Goal: Communication & Community: Participate in discussion

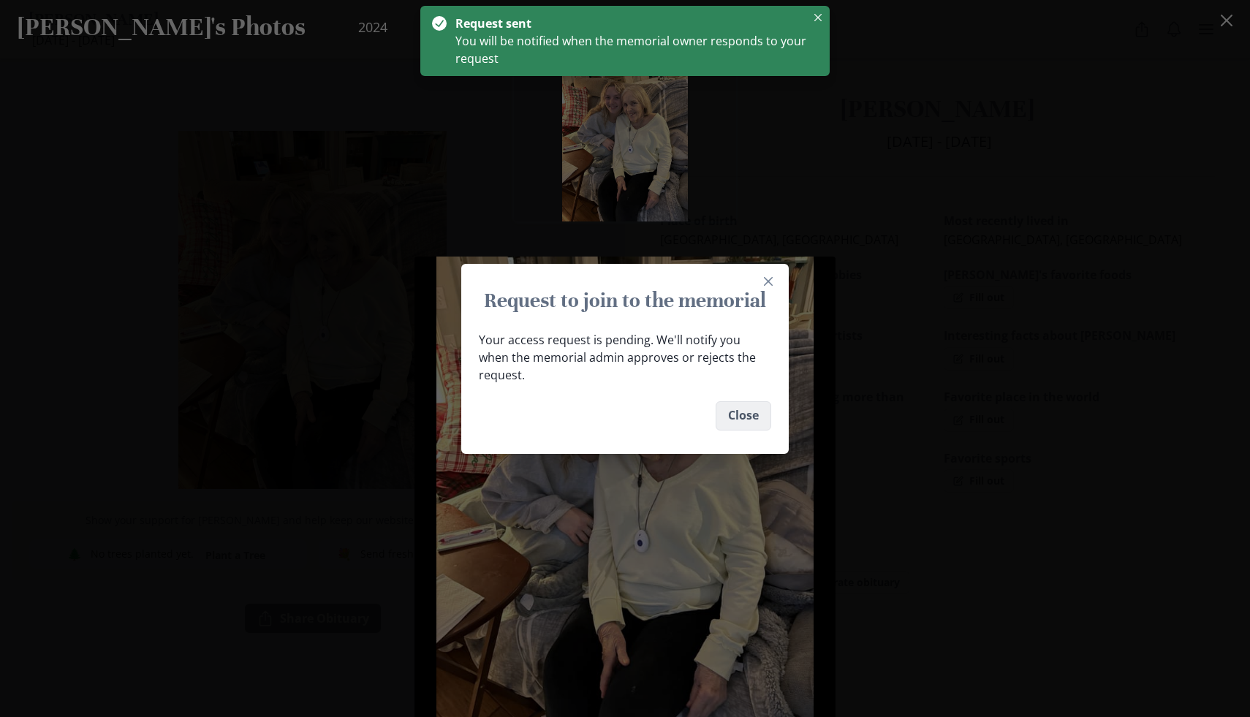
click at [743, 403] on button "Close" at bounding box center [744, 415] width 56 height 29
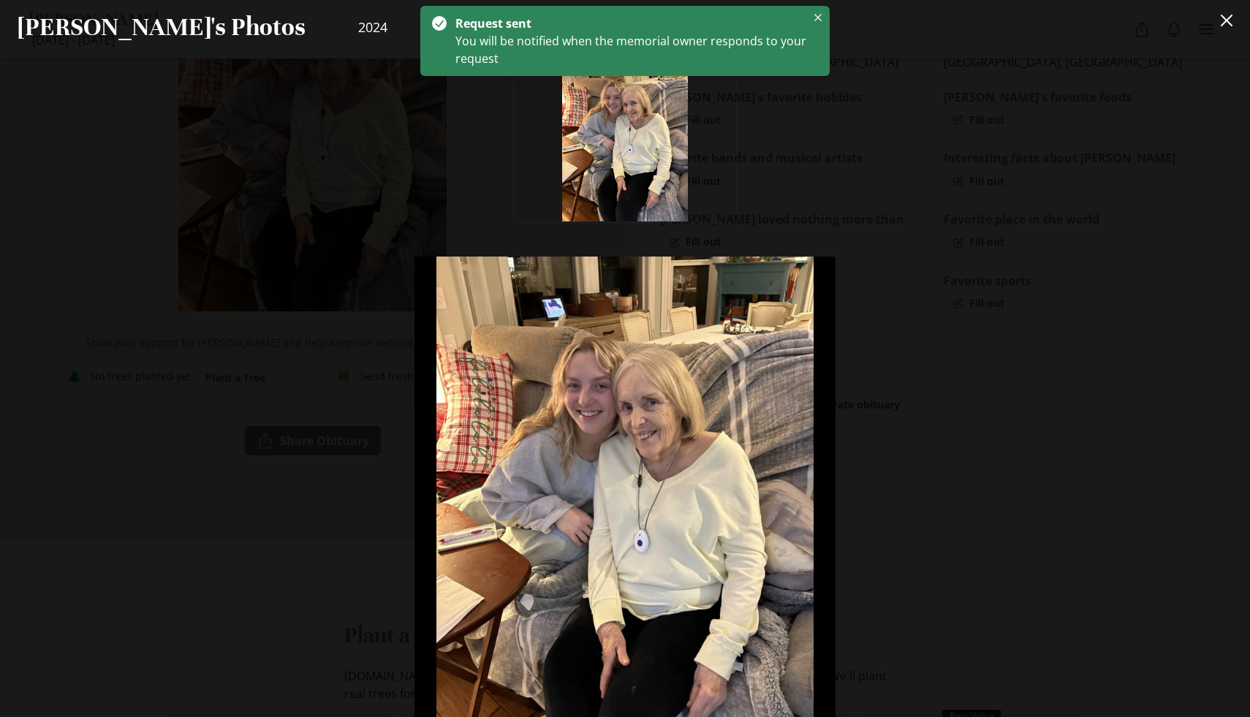
scroll to position [227, 0]
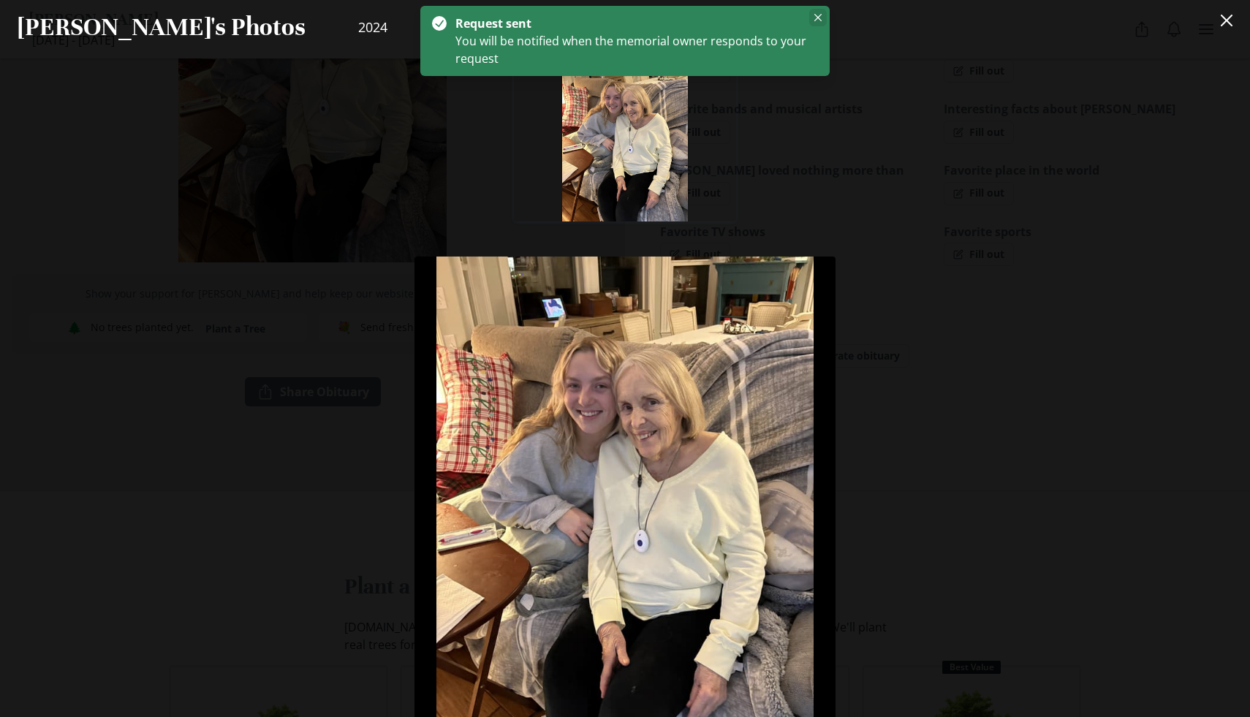
click at [814, 20] on icon "Close" at bounding box center [817, 17] width 7 height 7
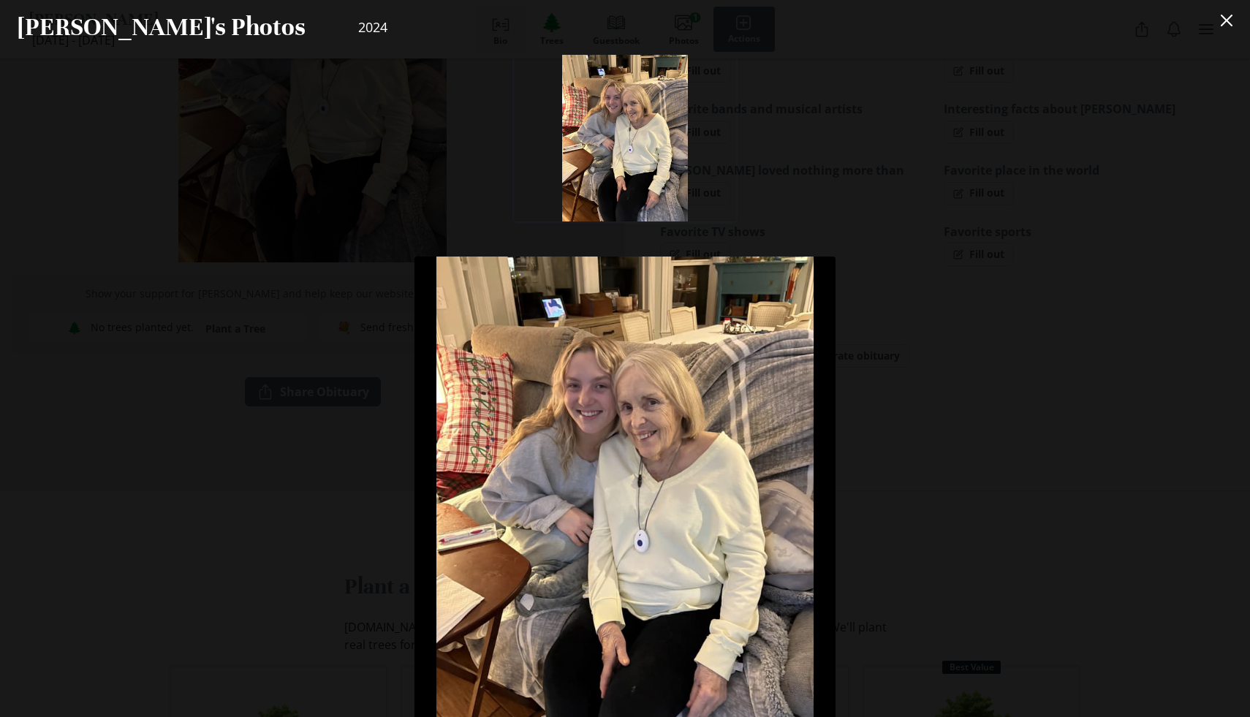
click at [827, 132] on div at bounding box center [624, 138] width 421 height 167
click at [1226, 18] on icon "Close" at bounding box center [1227, 21] width 12 height 12
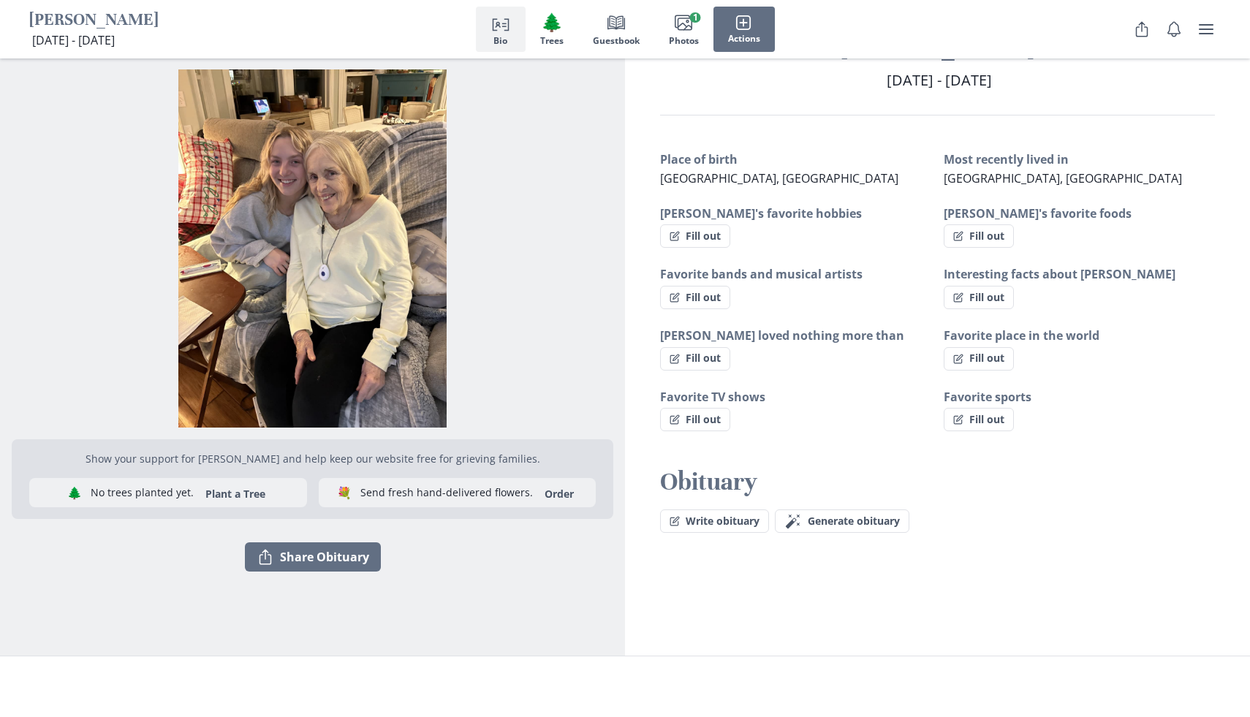
scroll to position [61, 0]
click at [719, 242] on button "Fill out" at bounding box center [695, 236] width 70 height 23
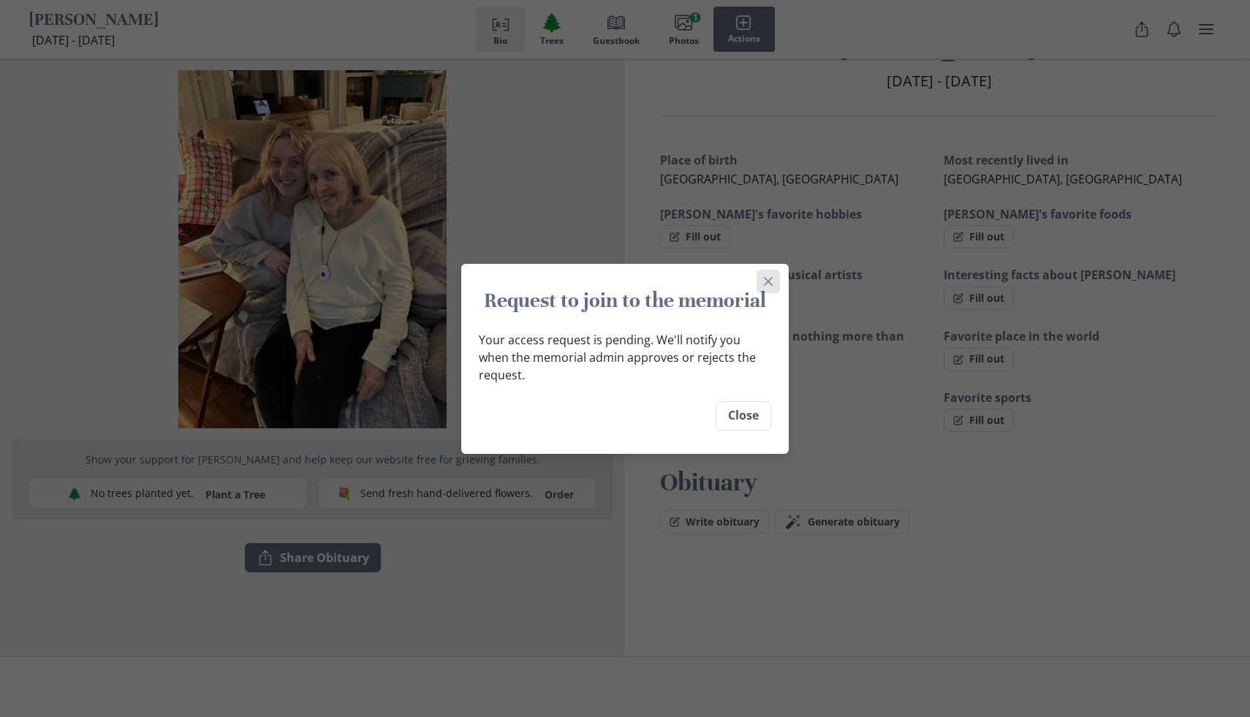
click at [774, 286] on button "Close" at bounding box center [767, 281] width 23 height 23
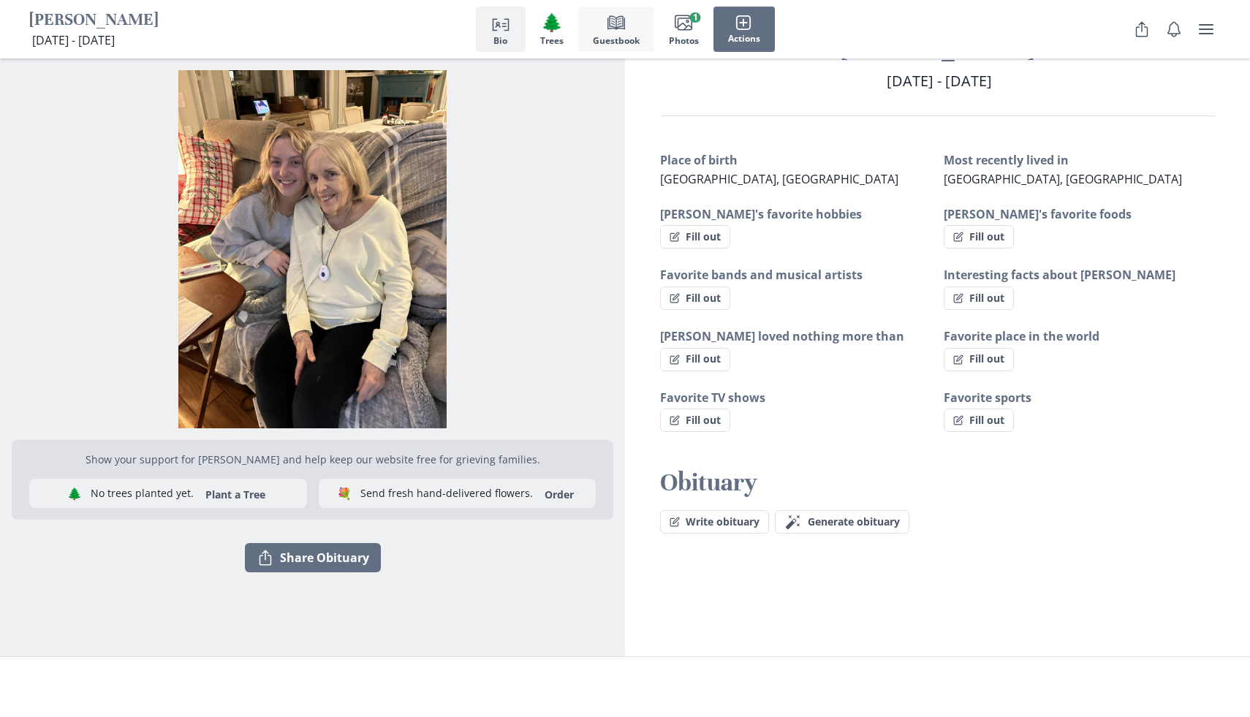
click at [623, 28] on icon "button" at bounding box center [616, 22] width 18 height 14
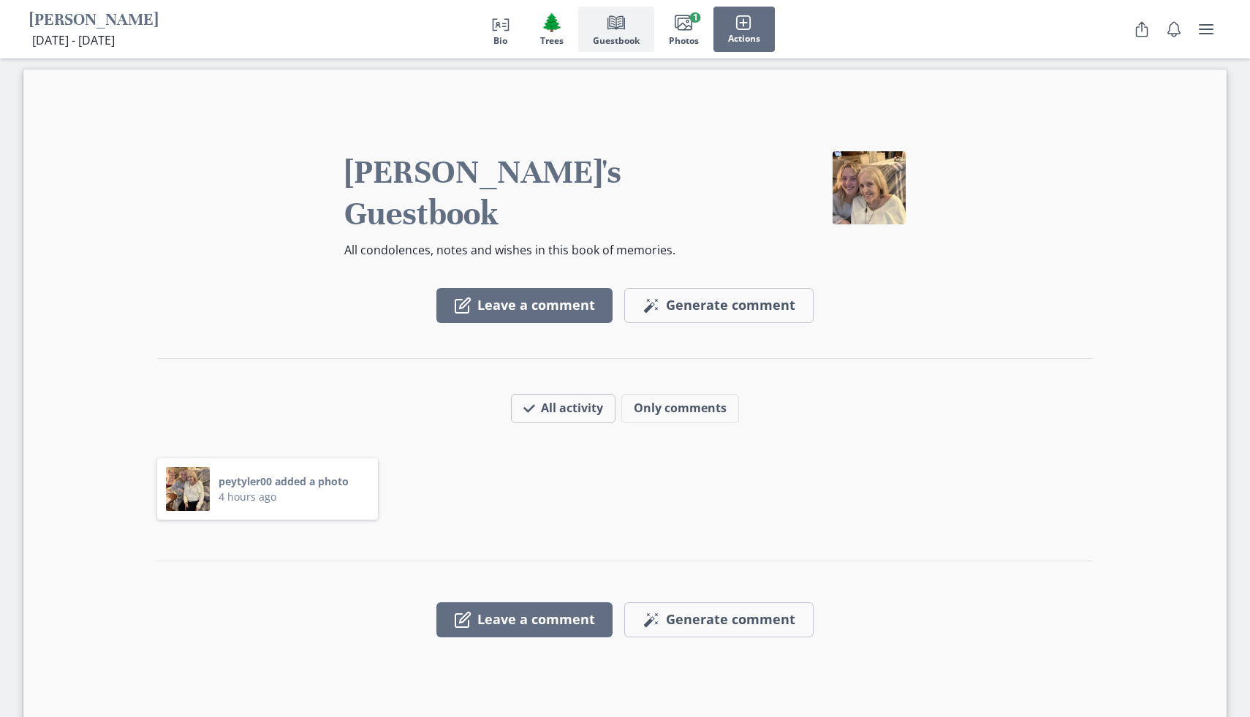
scroll to position [1191, 0]
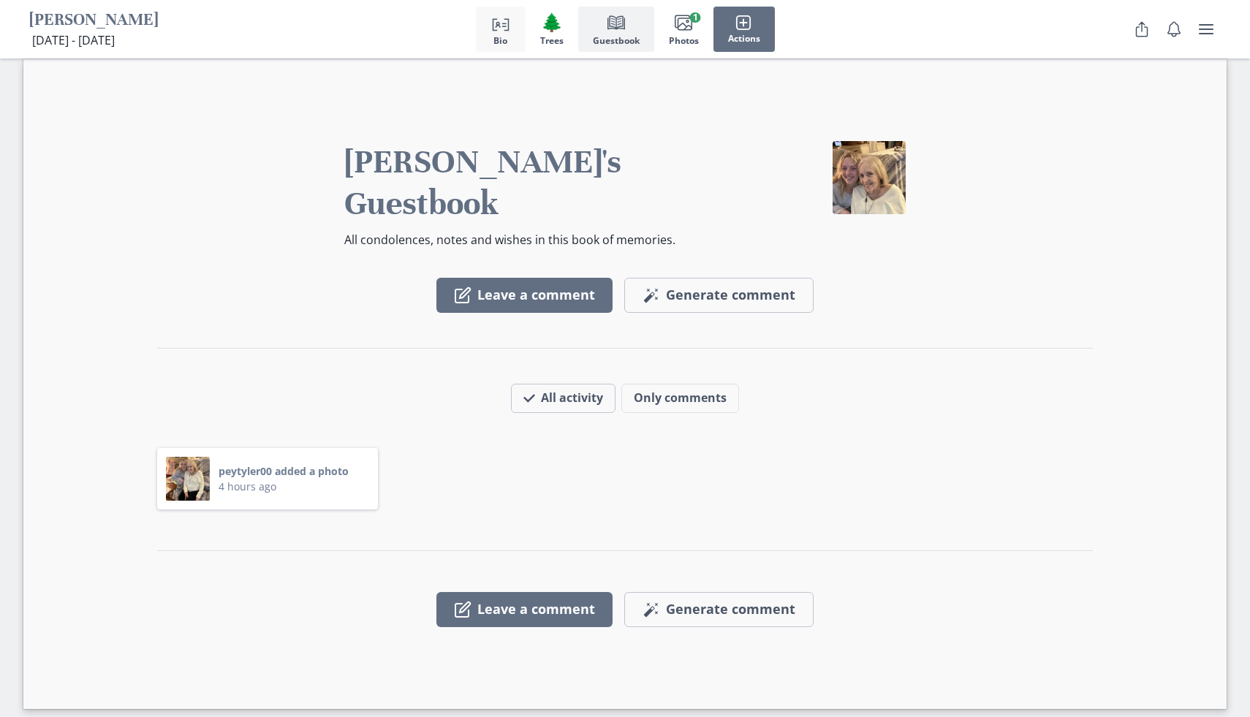
click at [493, 37] on span "Bio" at bounding box center [500, 41] width 14 height 10
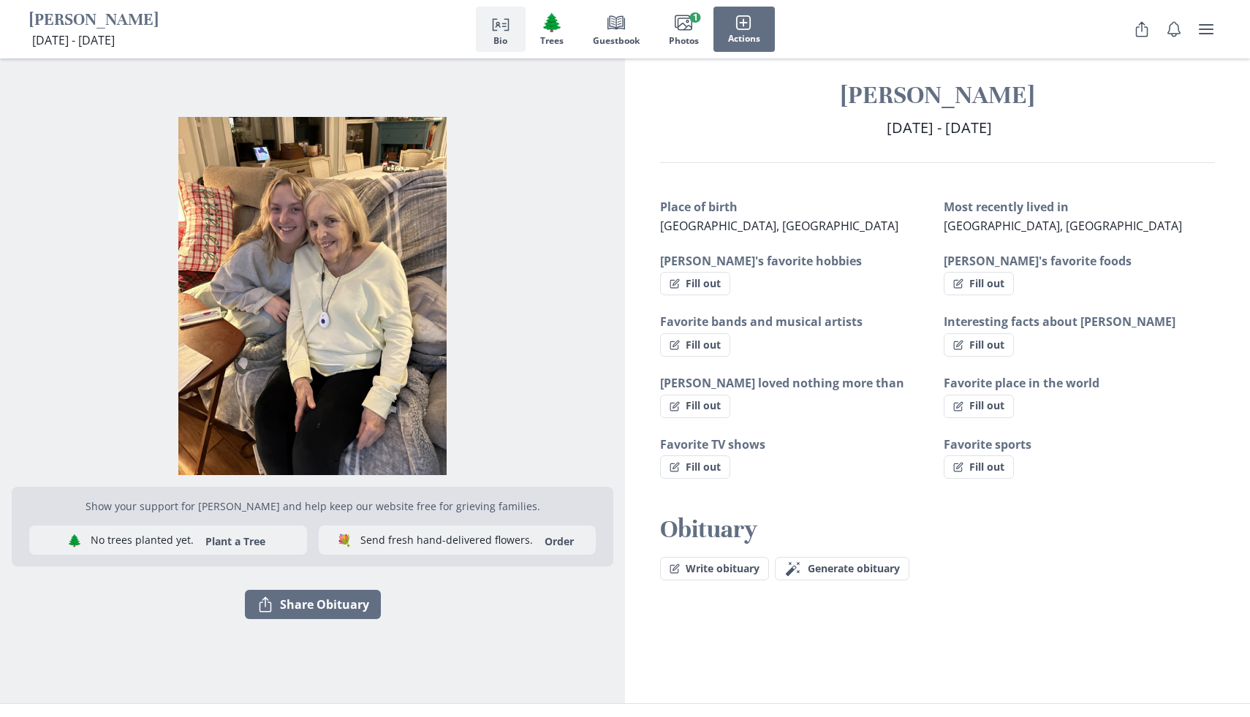
scroll to position [12, 0]
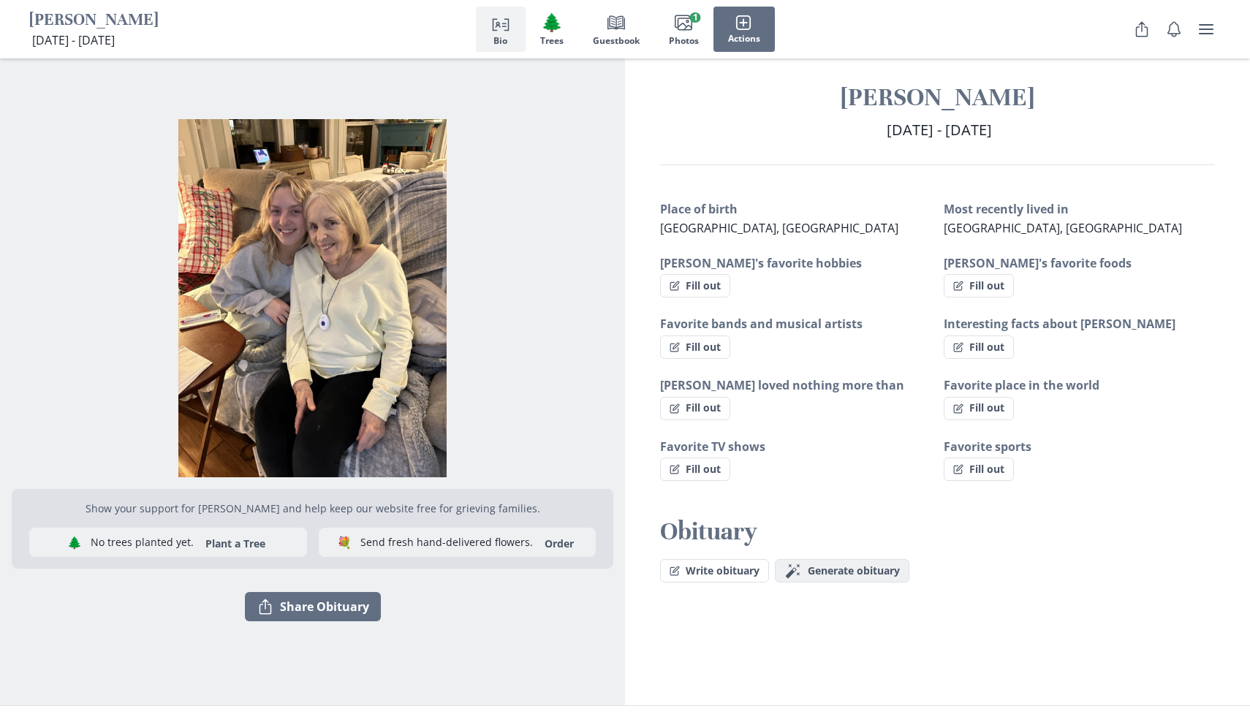
click at [873, 569] on span "Generate obituary" at bounding box center [854, 571] width 92 height 12
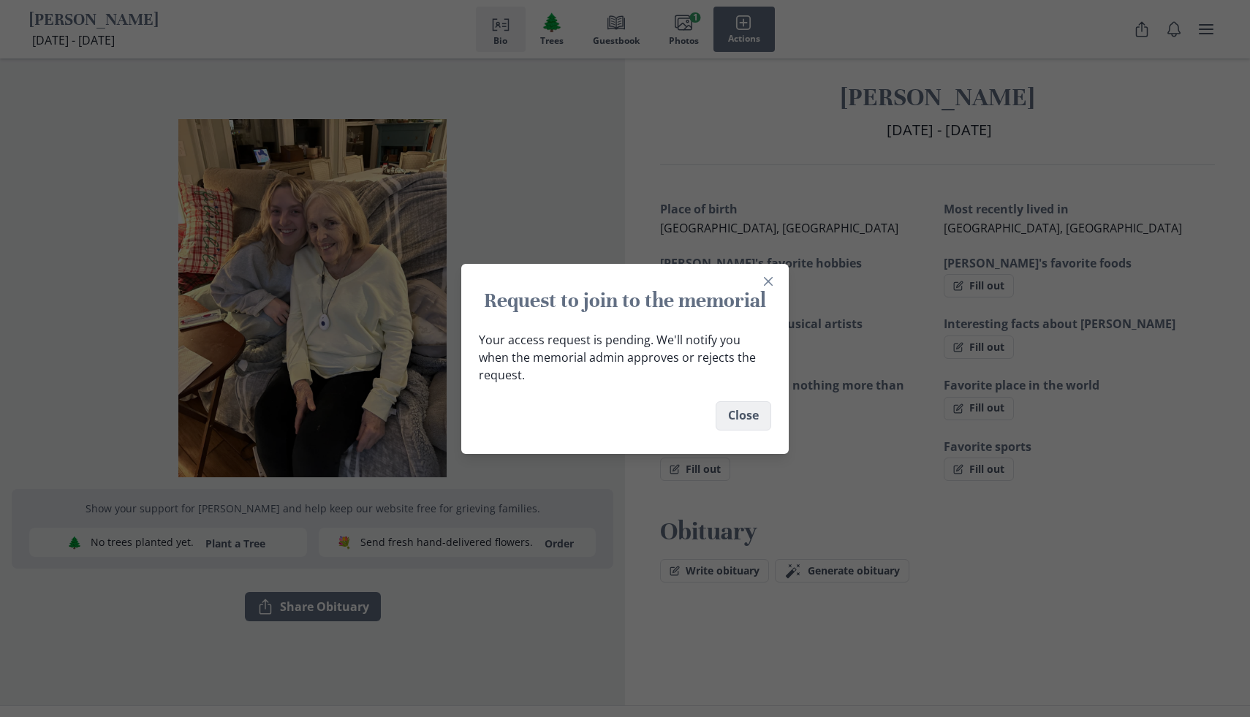
click at [746, 412] on button "Close" at bounding box center [744, 415] width 56 height 29
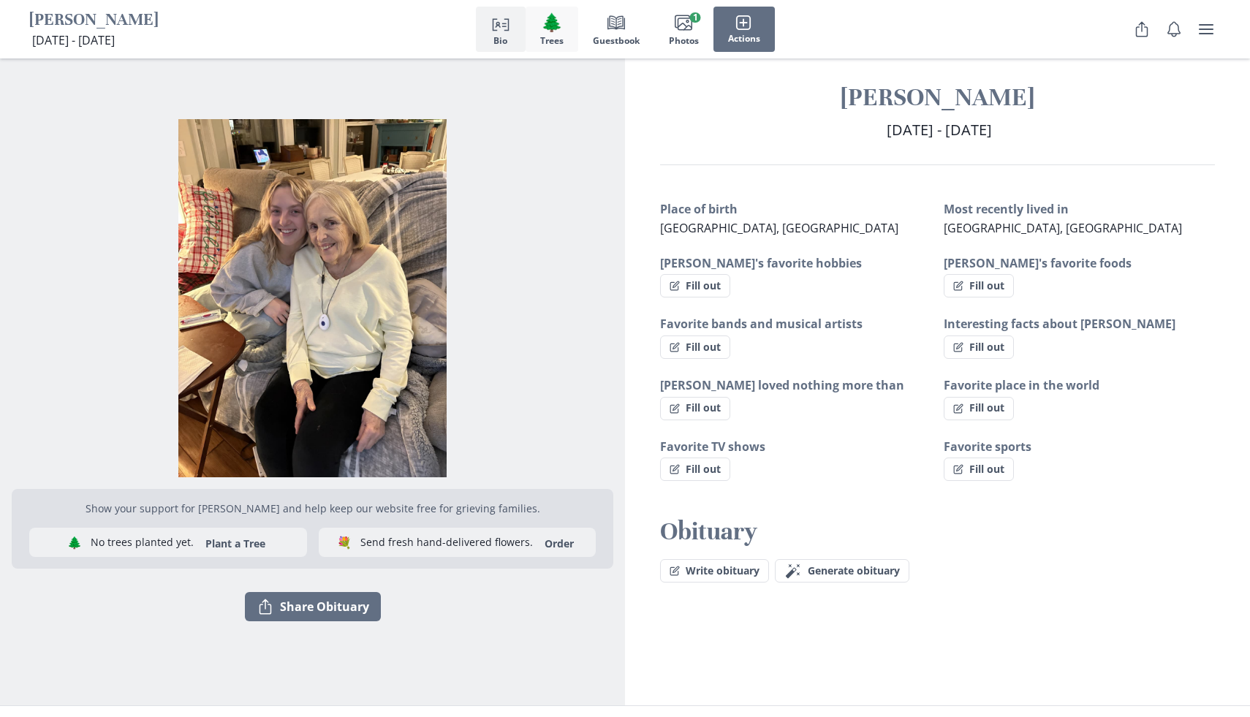
click at [564, 29] on button "🌲 Trees" at bounding box center [552, 29] width 53 height 45
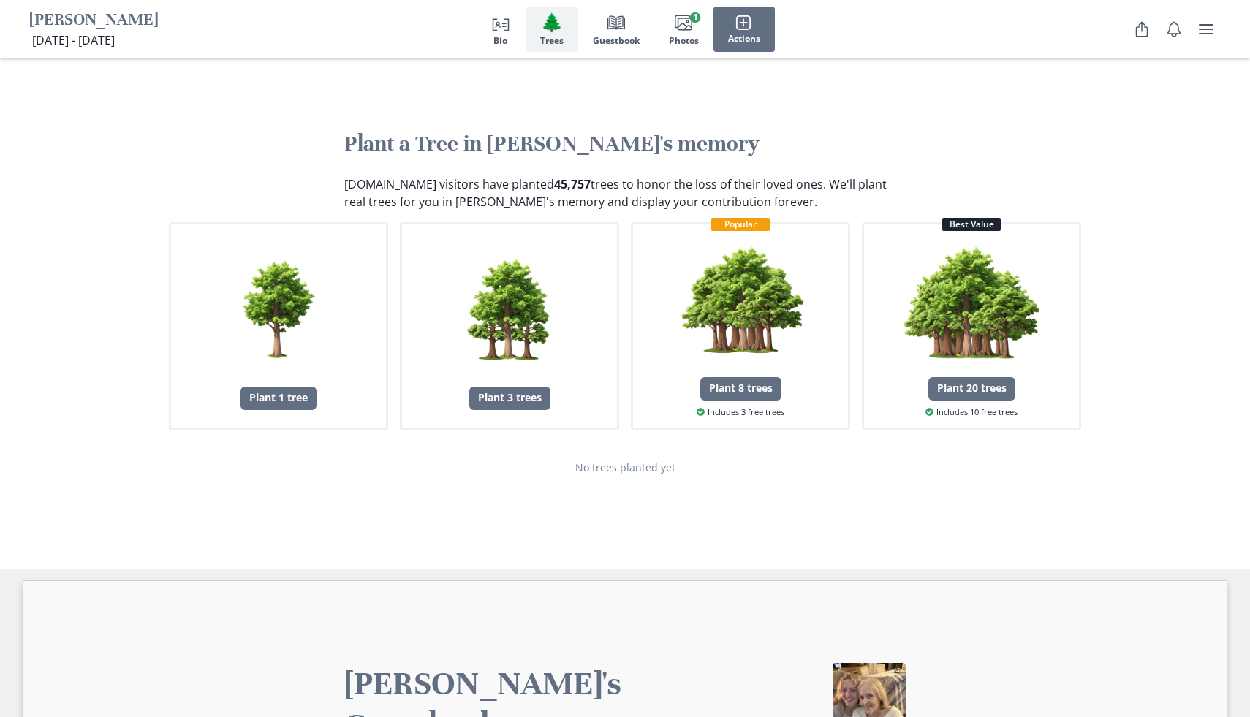
scroll to position [671, 0]
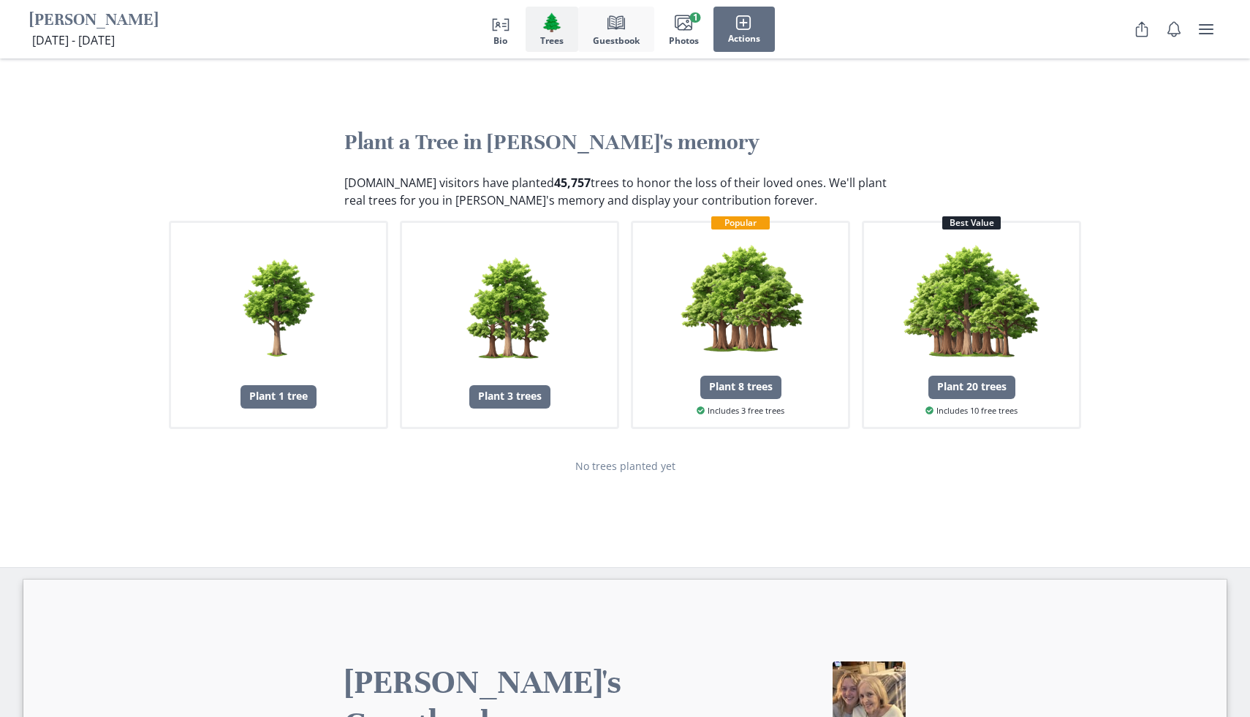
click at [630, 30] on button "Book Guestbook" at bounding box center [616, 29] width 76 height 45
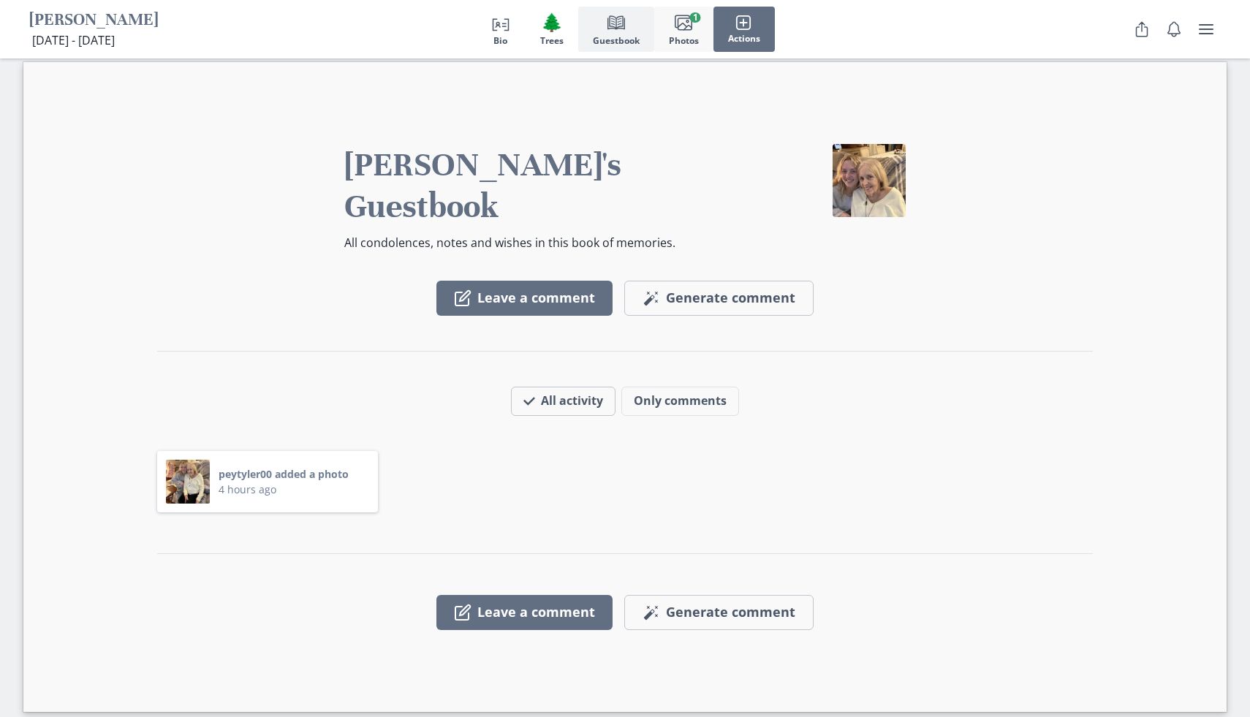
scroll to position [1191, 0]
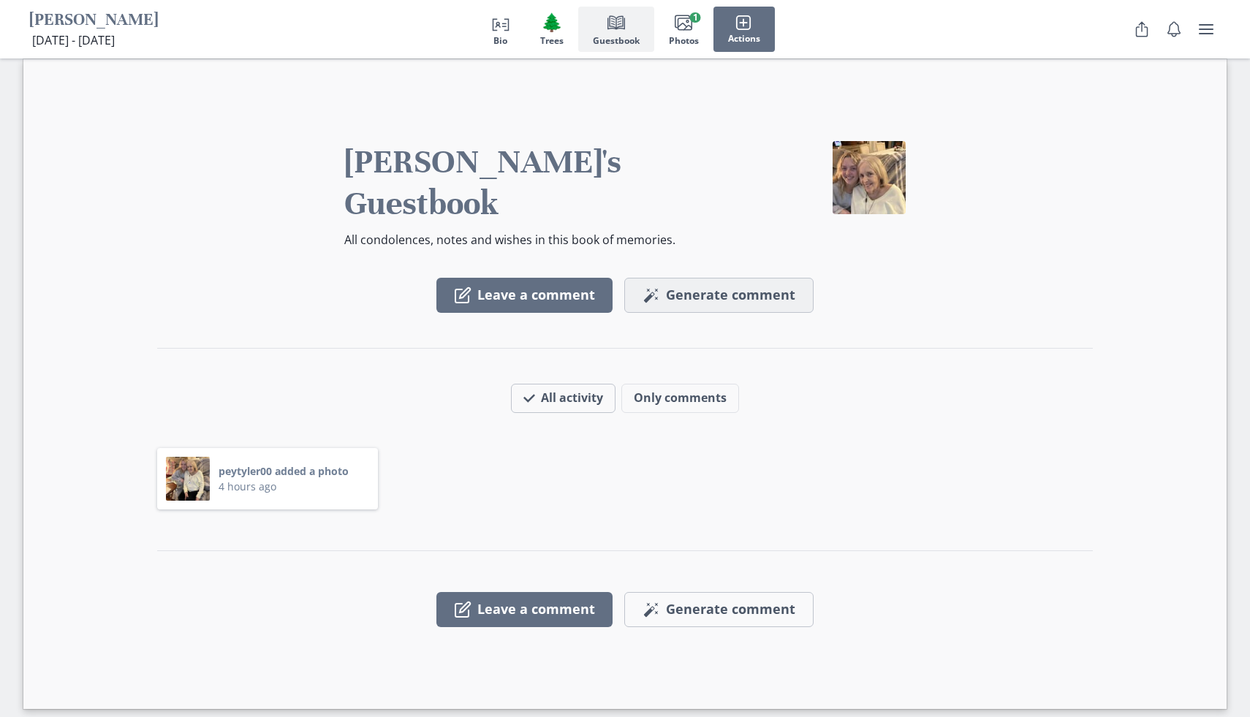
click at [679, 287] on span "Generate comment" at bounding box center [730, 295] width 129 height 16
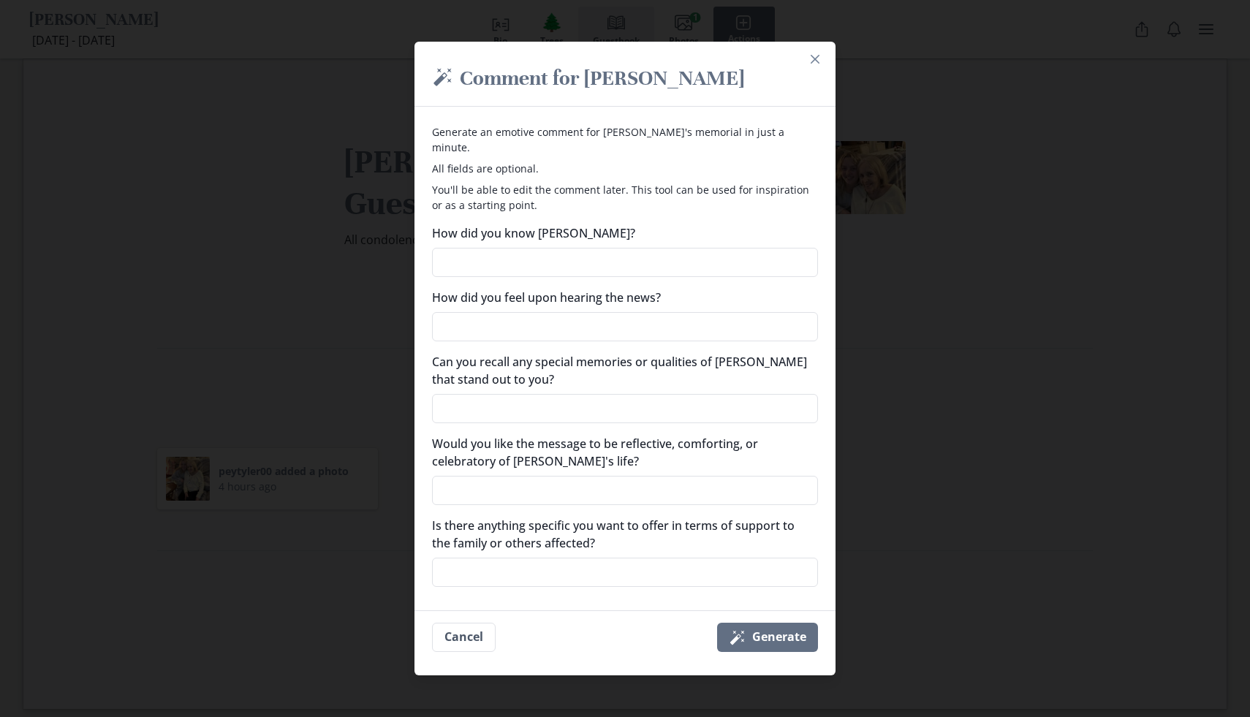
click at [679, 264] on textarea "How did you know [PERSON_NAME]?" at bounding box center [625, 262] width 386 height 29
type textarea "s"
type textarea "x"
type textarea "sh"
type textarea "x"
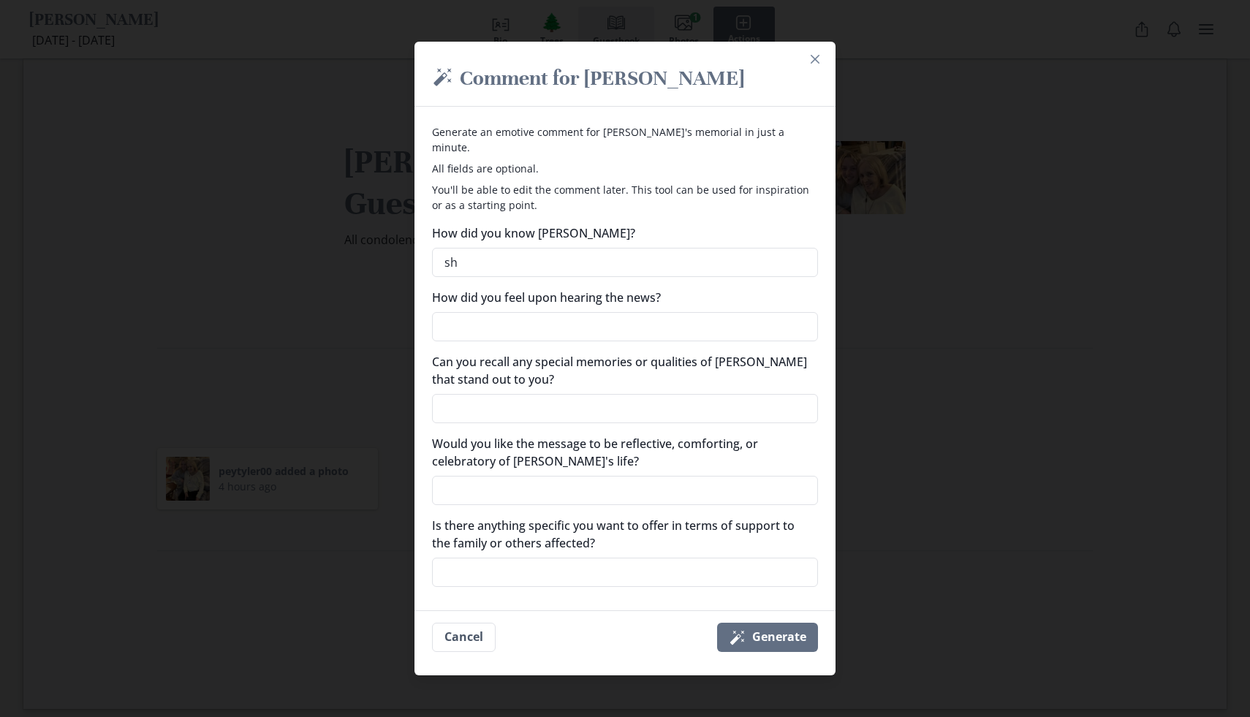
type textarea "she"
type textarea "x"
type textarea "she"
type textarea "x"
type textarea "she w"
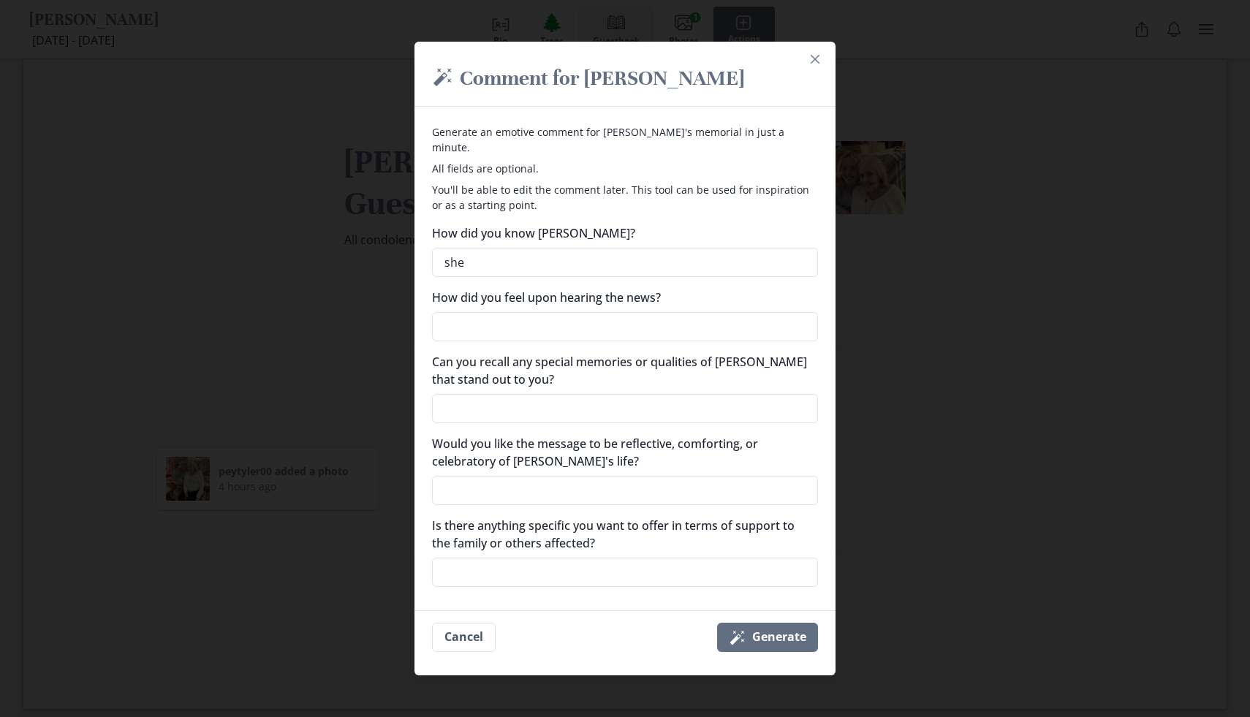
type textarea "x"
type textarea "she wa"
type textarea "x"
type textarea "she was"
type textarea "x"
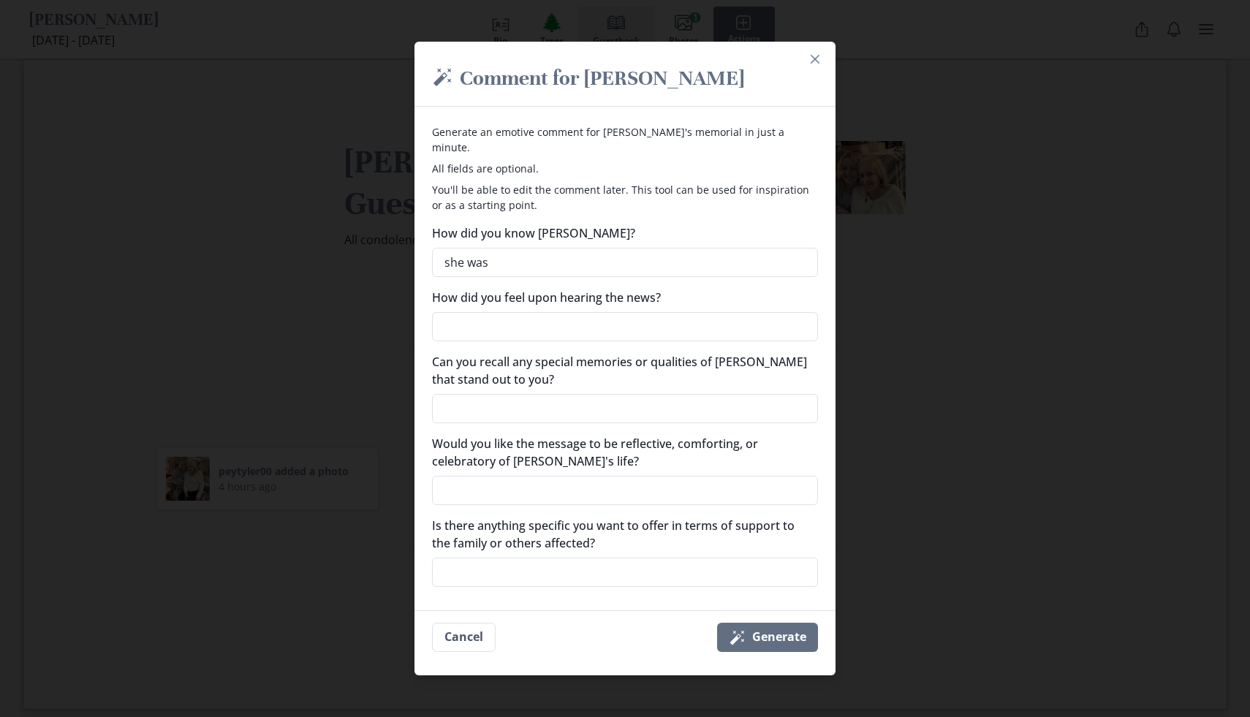
type textarea "she was"
type textarea "x"
type textarea "she was m"
type textarea "x"
type textarea "she was my"
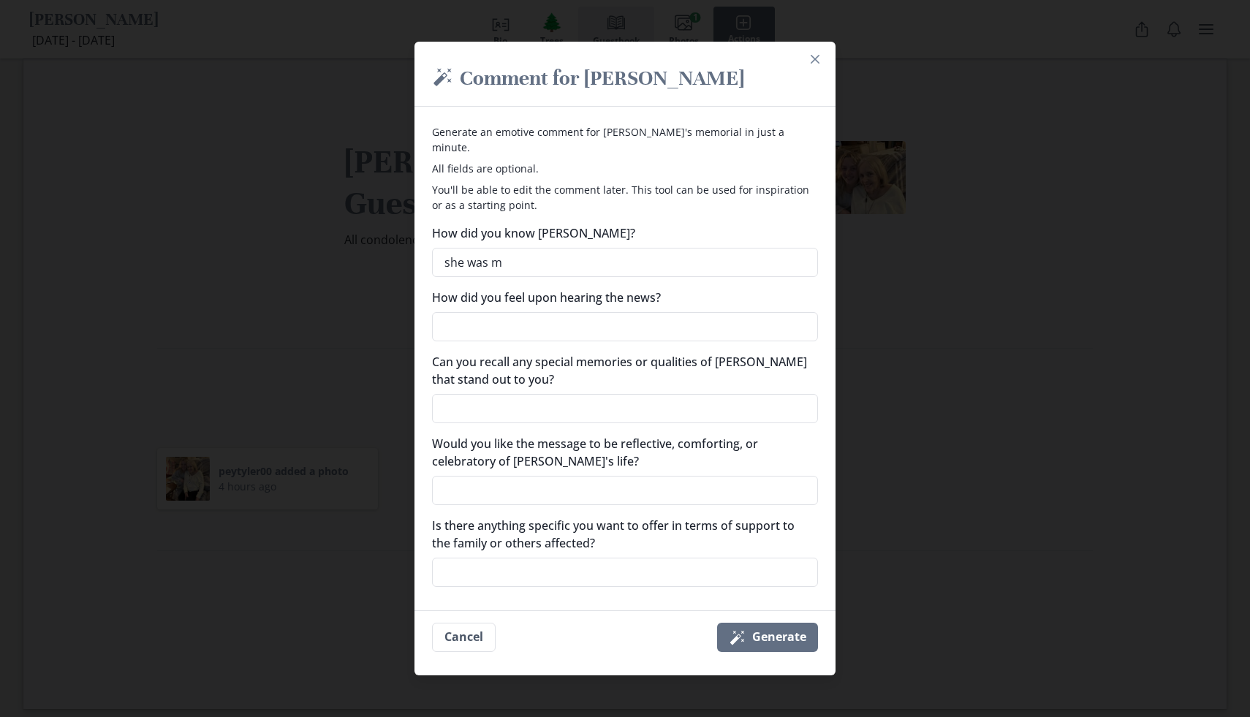
type textarea "x"
type textarea "she was my"
type textarea "x"
type textarea "she was my g"
type textarea "x"
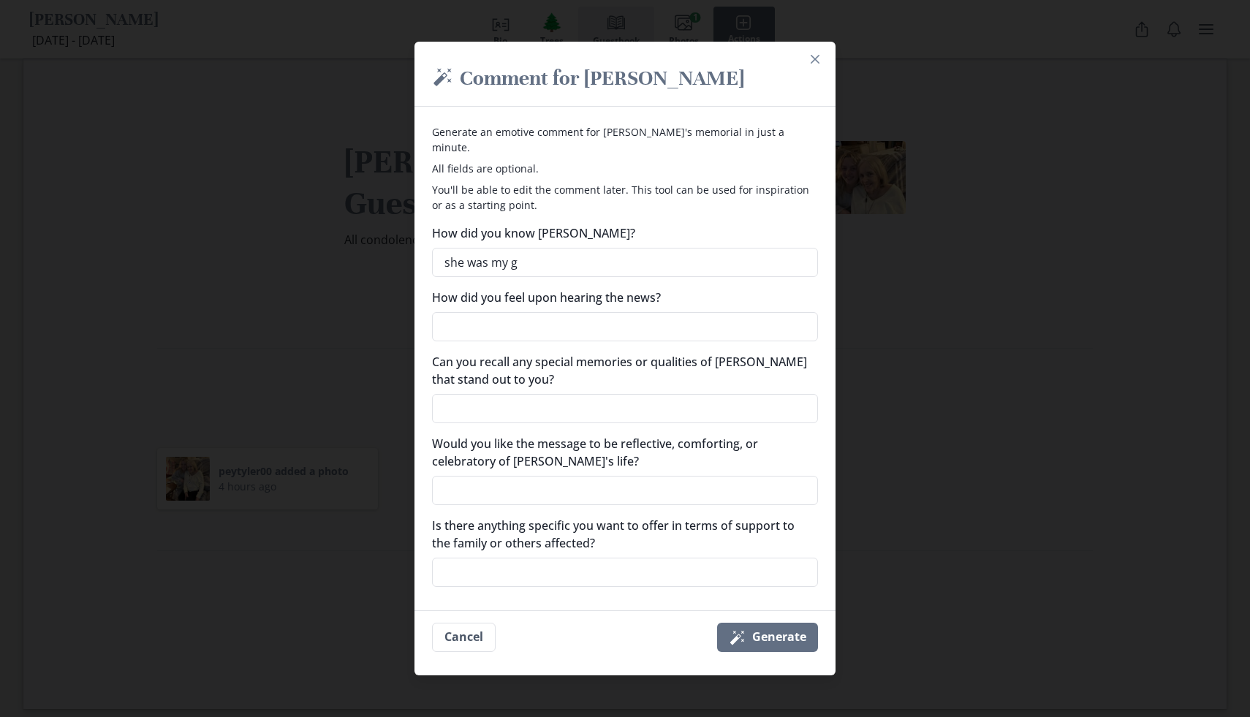
type textarea "she was my gr"
type textarea "x"
type textarea "she was my gra"
type textarea "x"
type textarea "she was my gran"
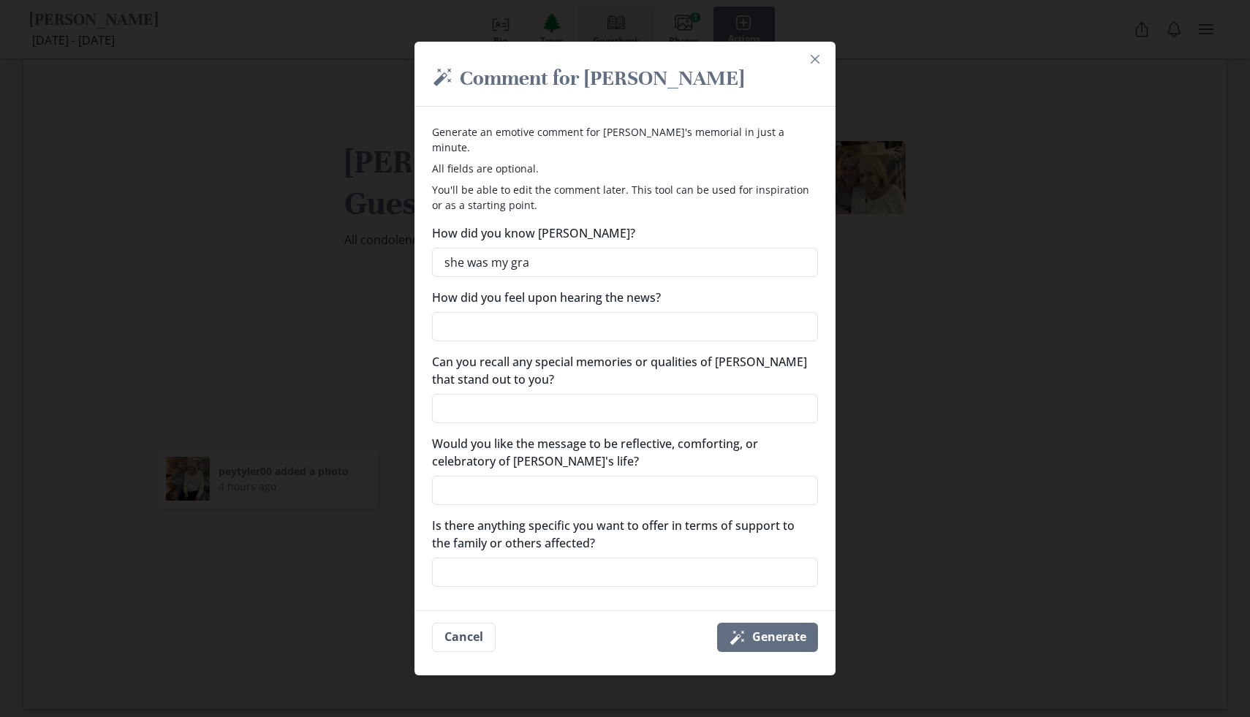
type textarea "x"
type textarea "she was my grand"
type textarea "x"
type textarea "she was my grandm"
type textarea "x"
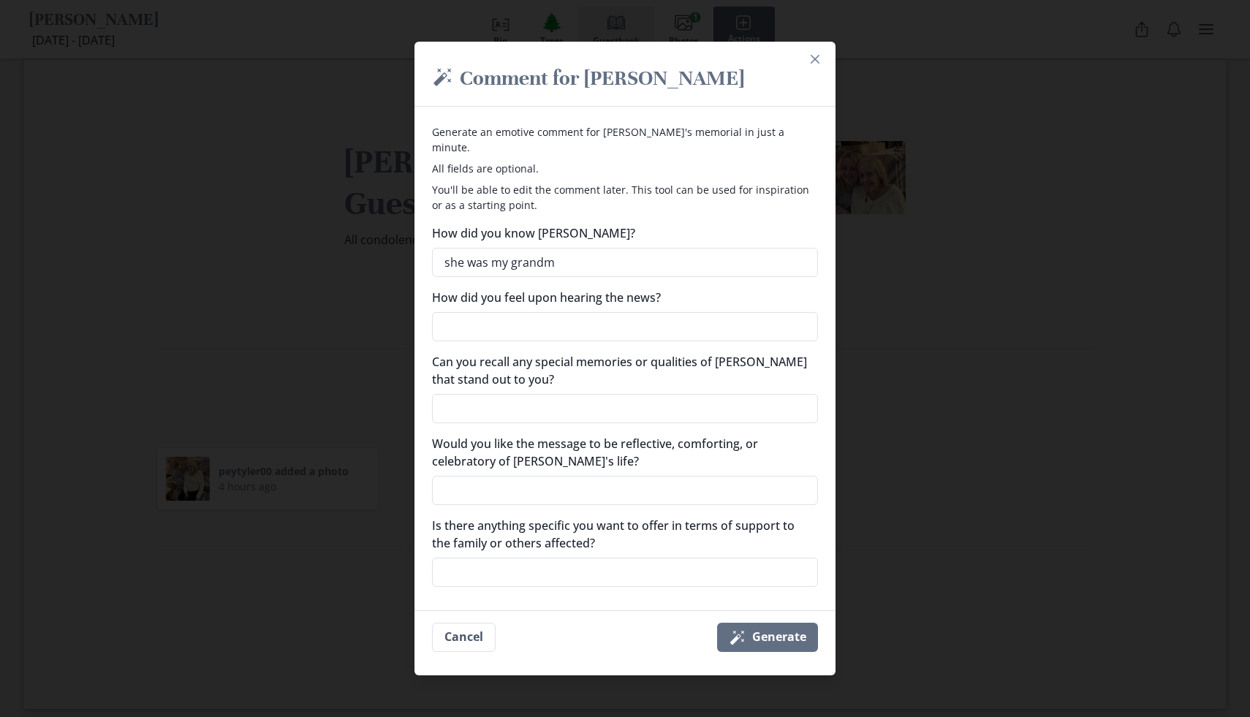
type textarea "she was my grandma"
type textarea "x"
type textarea "she was my grandma"
type textarea "x"
click at [648, 314] on textarea "How did you feel upon hearing the news?" at bounding box center [625, 326] width 386 height 29
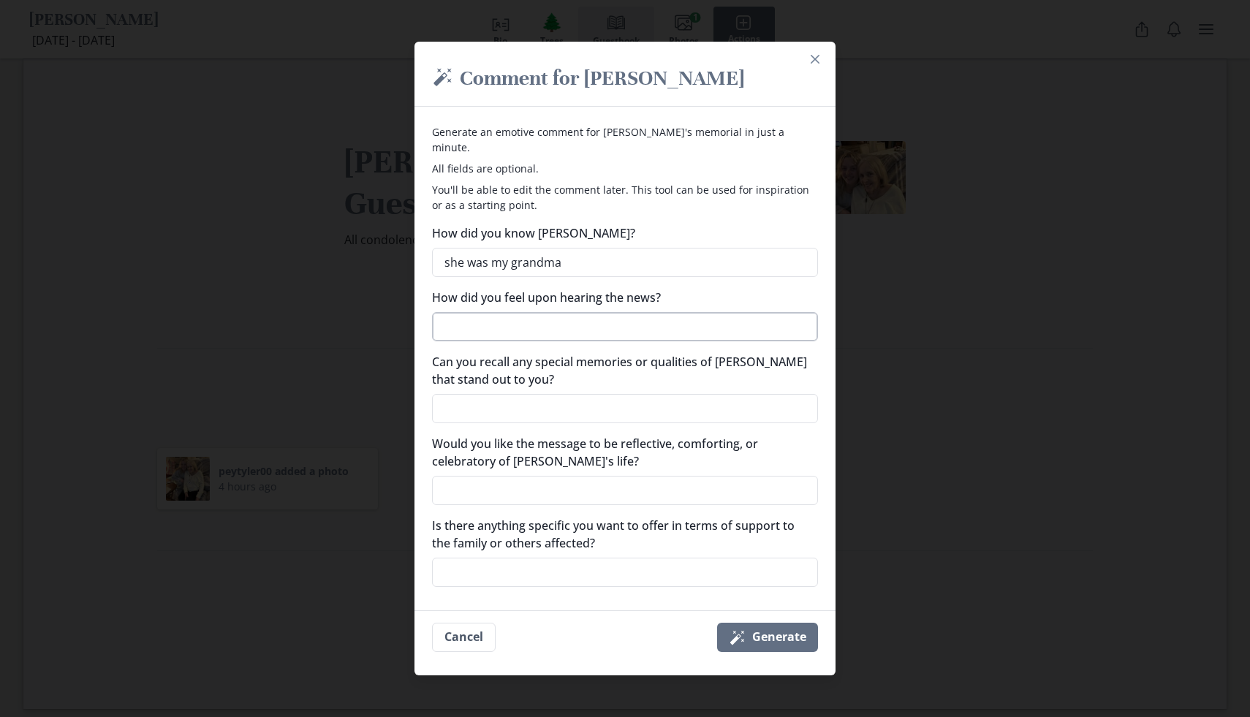
type textarea "d"
type textarea "x"
type textarea "de"
type textarea "x"
type textarea "dev"
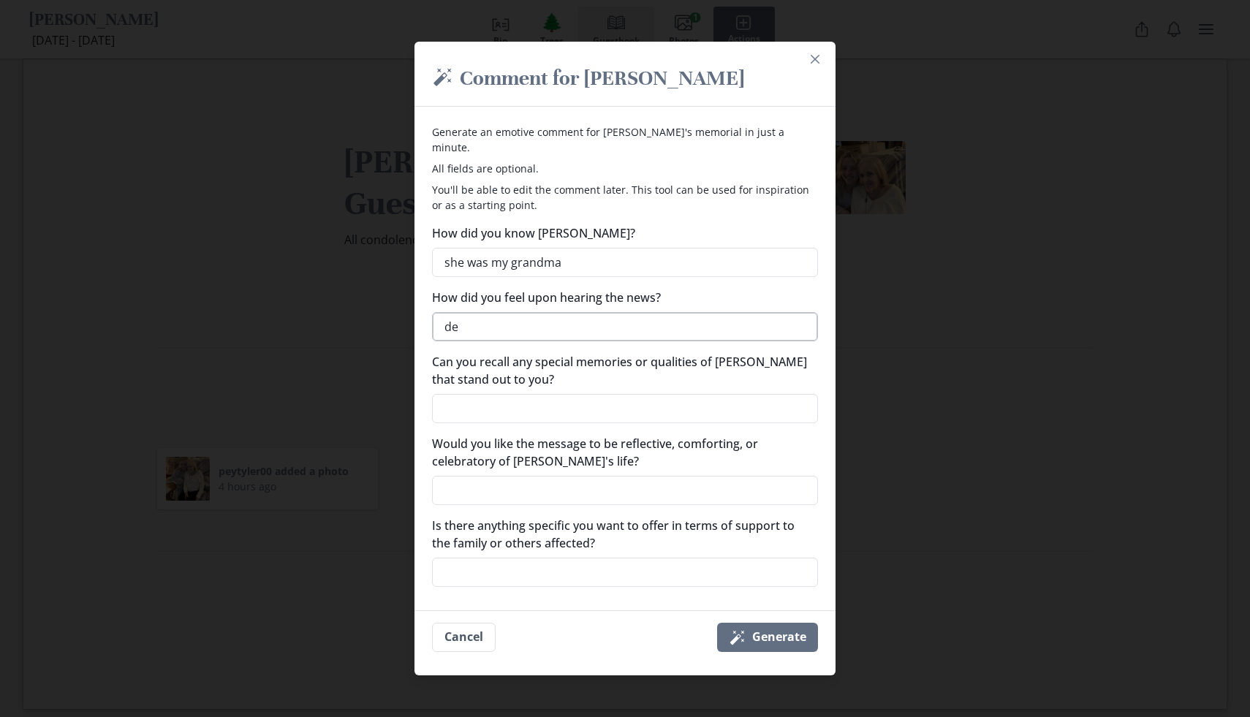
type textarea "x"
type textarea "devi"
type textarea "x"
type textarea "devis"
type textarea "x"
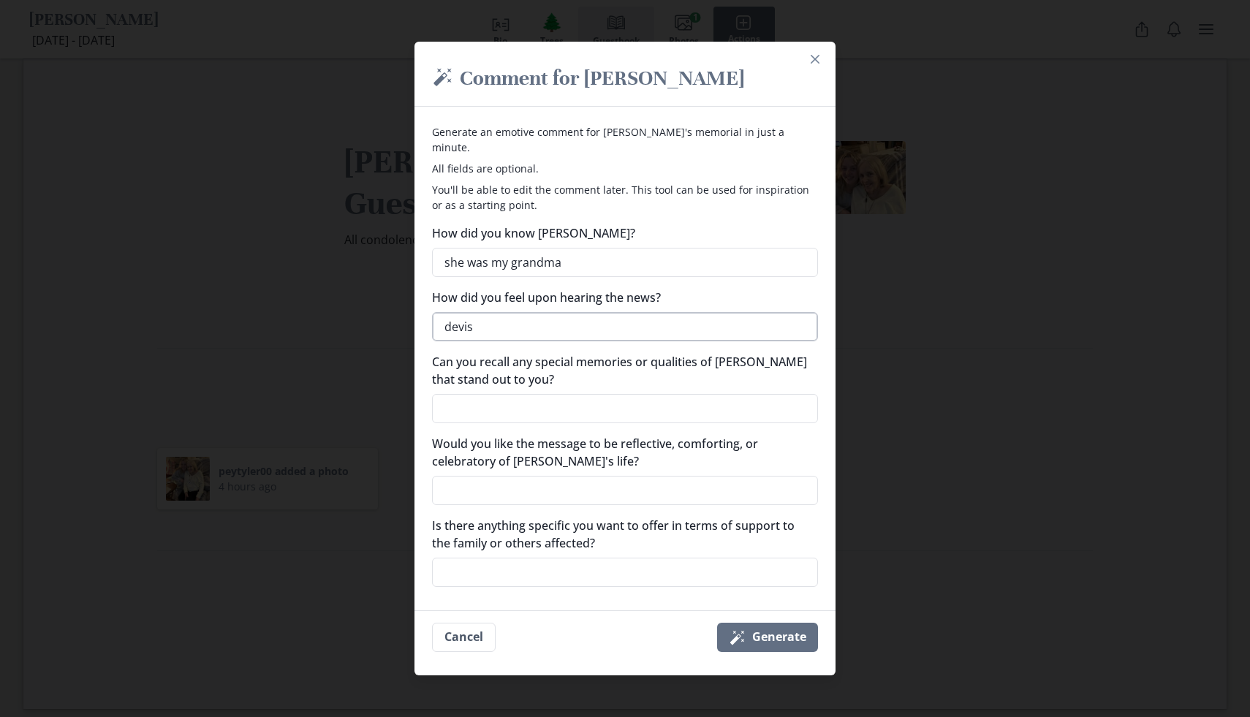
type textarea "devist"
type textarea "x"
type textarea "devista"
type textarea "x"
type textarea "devistat"
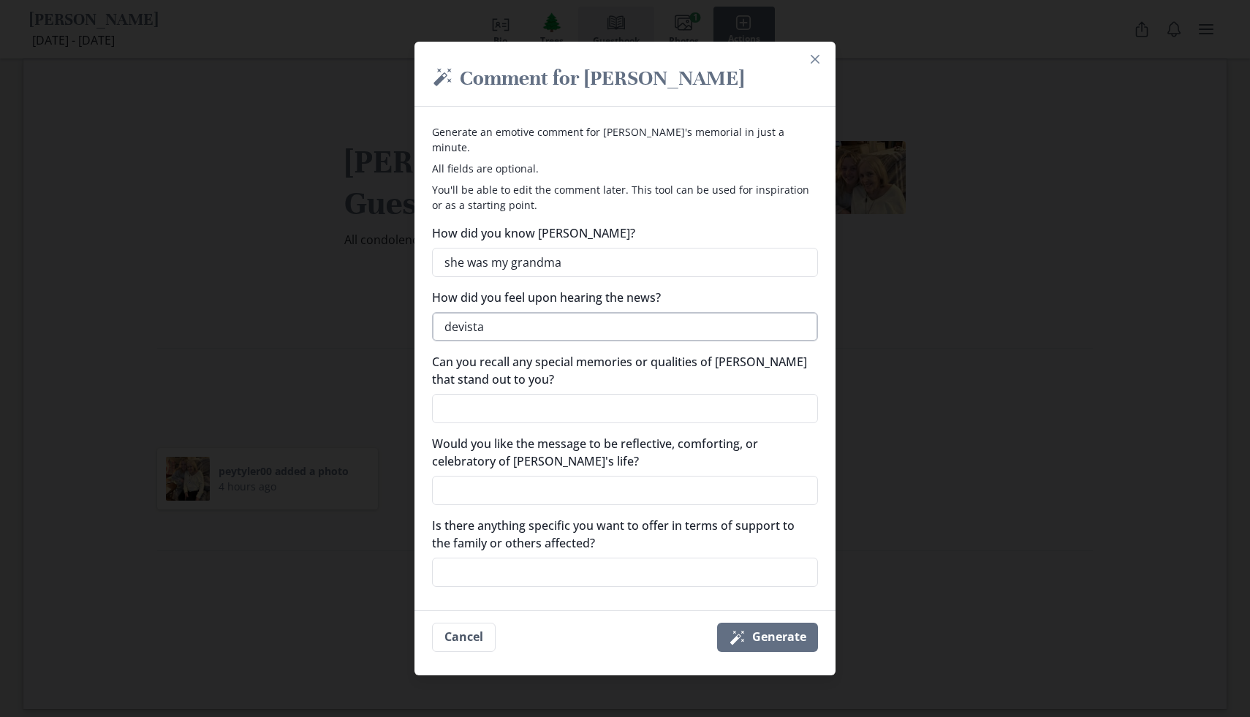
type textarea "x"
type textarea "devistate"
type textarea "x"
type textarea "devistated"
type textarea "x"
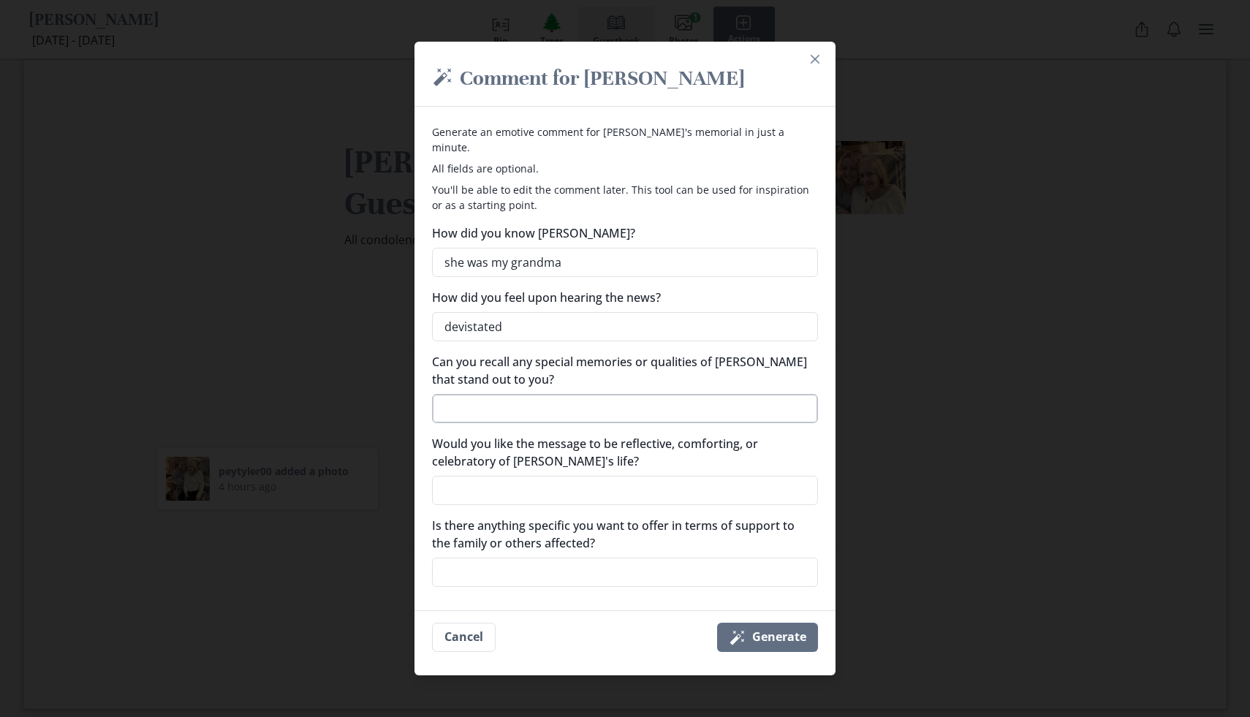
type textarea "devistated"
type textarea "x"
click at [587, 396] on textarea "Can you recall any special memories or qualities of [PERSON_NAME] that stand ou…" at bounding box center [625, 408] width 386 height 29
type textarea "w"
type textarea "x"
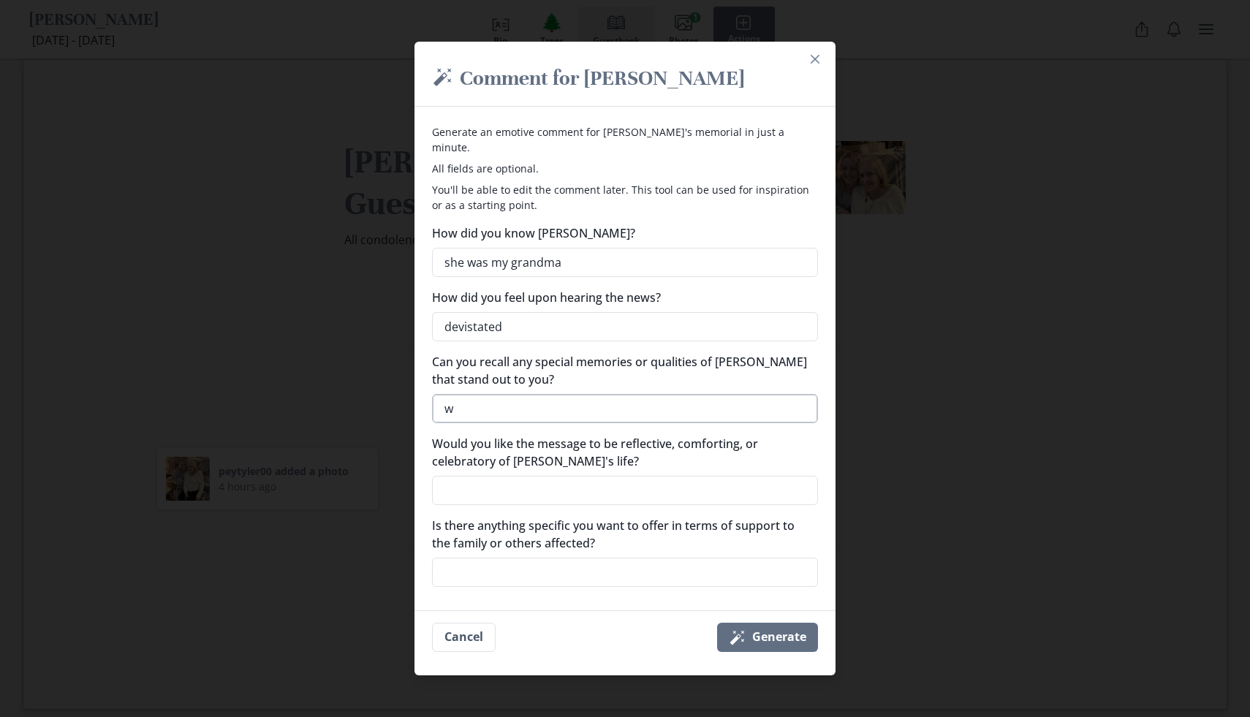
type textarea "wh"
type textarea "x"
type textarea "whe"
type textarea "x"
type textarea "when"
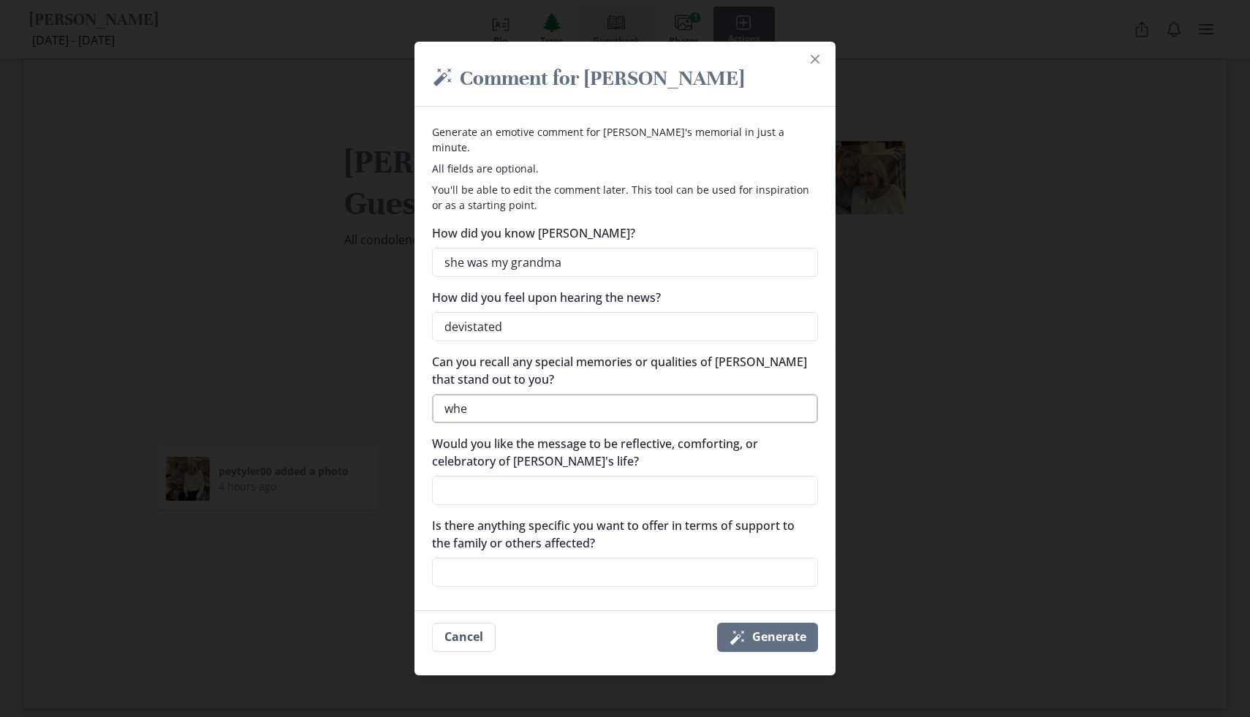
type textarea "x"
type textarea "whene"
type textarea "x"
type textarea "whenevr"
type textarea "x"
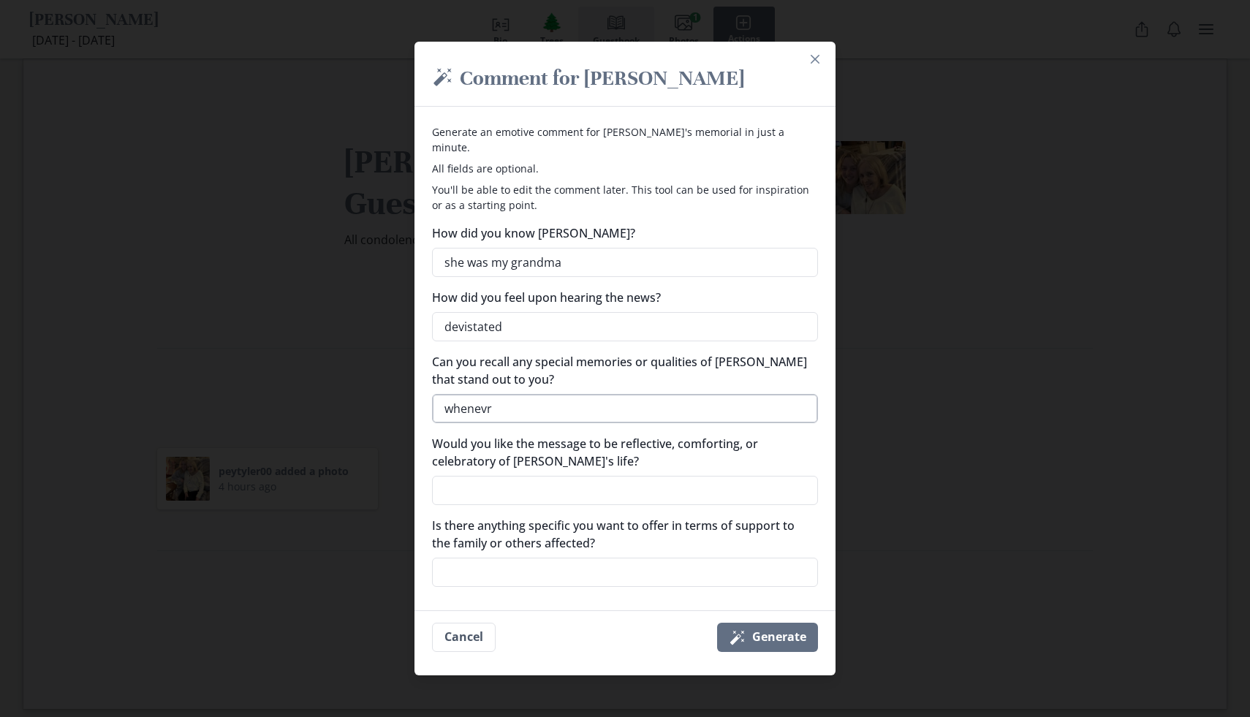
type textarea "whenevr"
type textarea "x"
type textarea "whenevr"
type textarea "x"
type textarea "whenev"
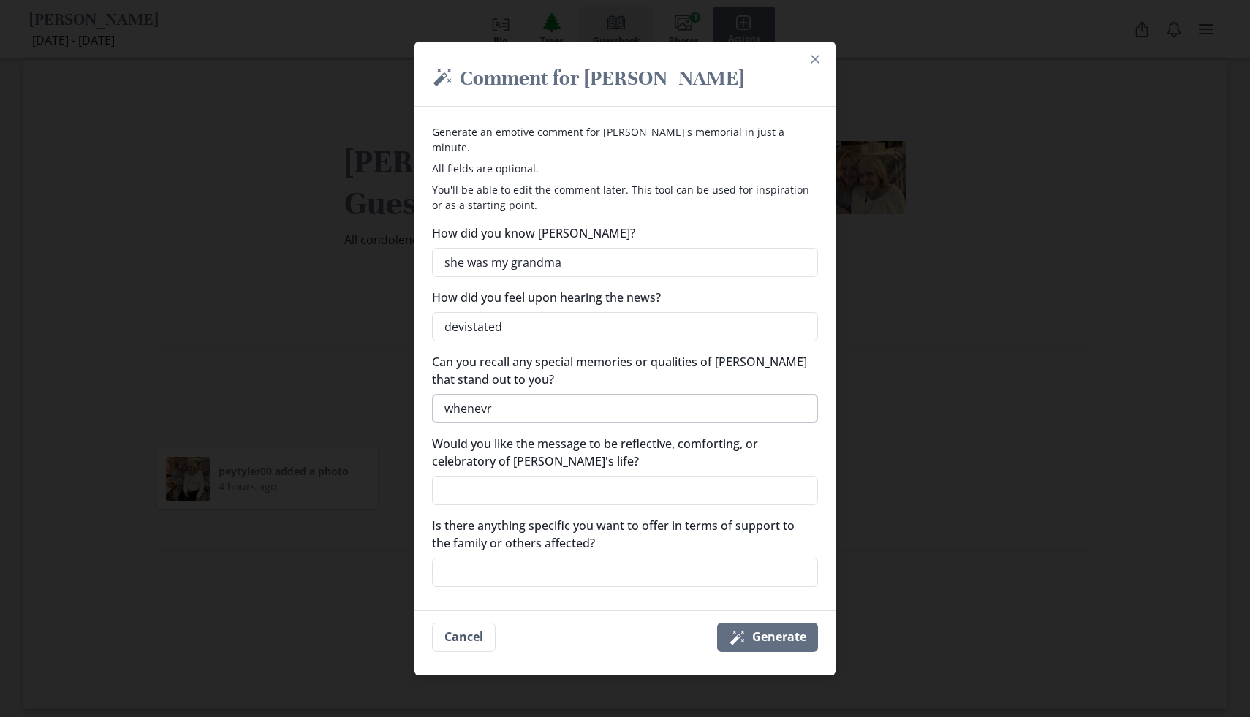
type textarea "x"
type textarea "whene"
type textarea "x"
type textarea "whenev"
type textarea "x"
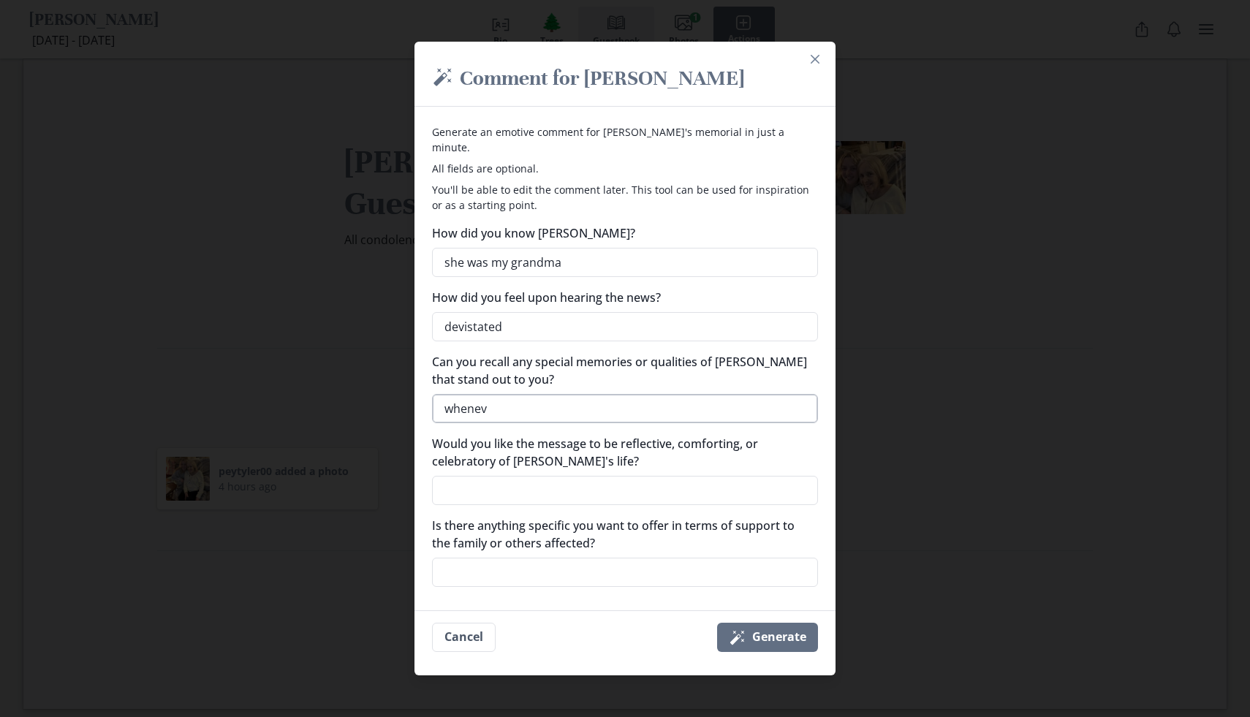
type textarea "wheneve"
type textarea "x"
type textarea "whenever"
type textarea "x"
type textarea "whenever"
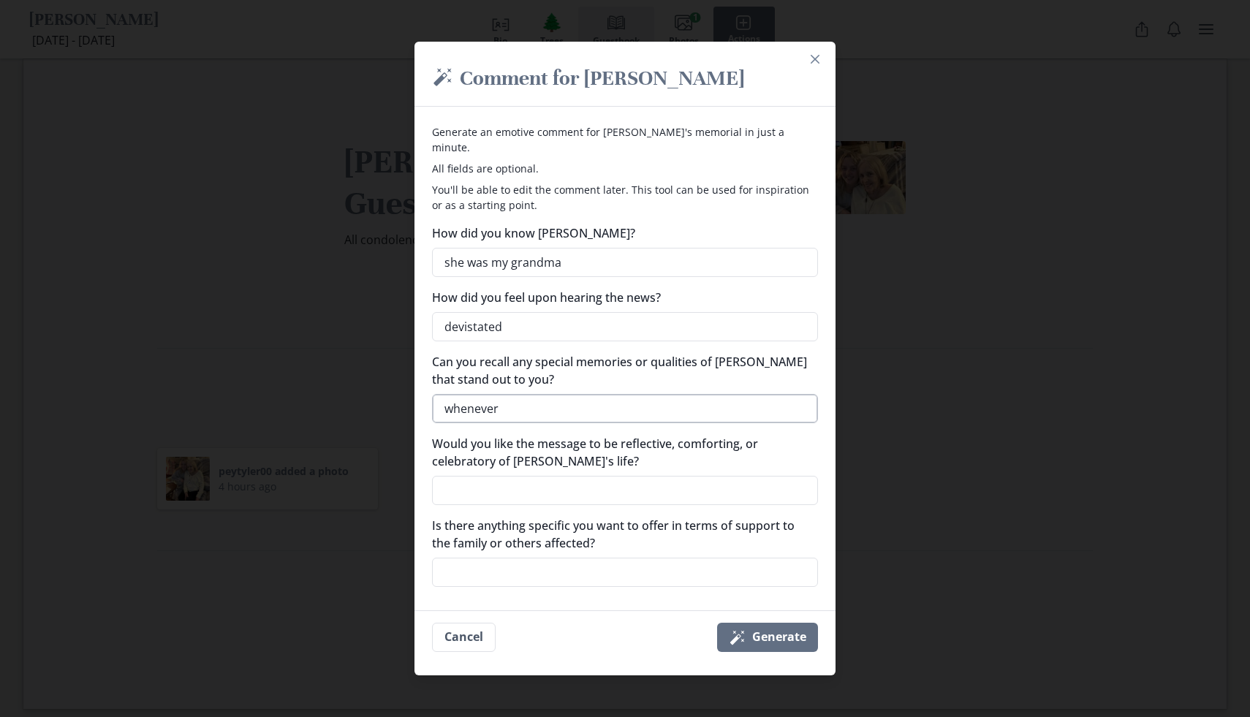
type textarea "x"
type textarea "whenever i"
type textarea "x"
type textarea "whenever i"
type textarea "x"
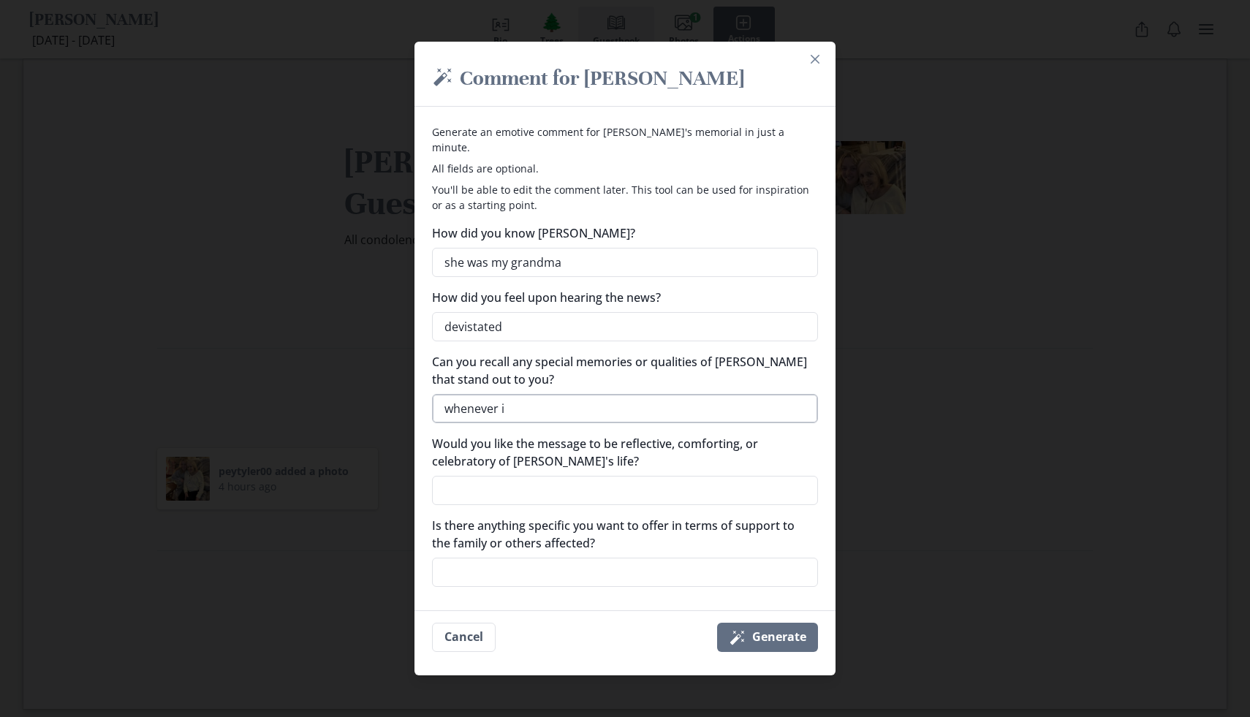
type textarea "whenever i w"
type textarea "x"
type textarea "whenever i wo"
type textarea "x"
type textarea "whenever i wou"
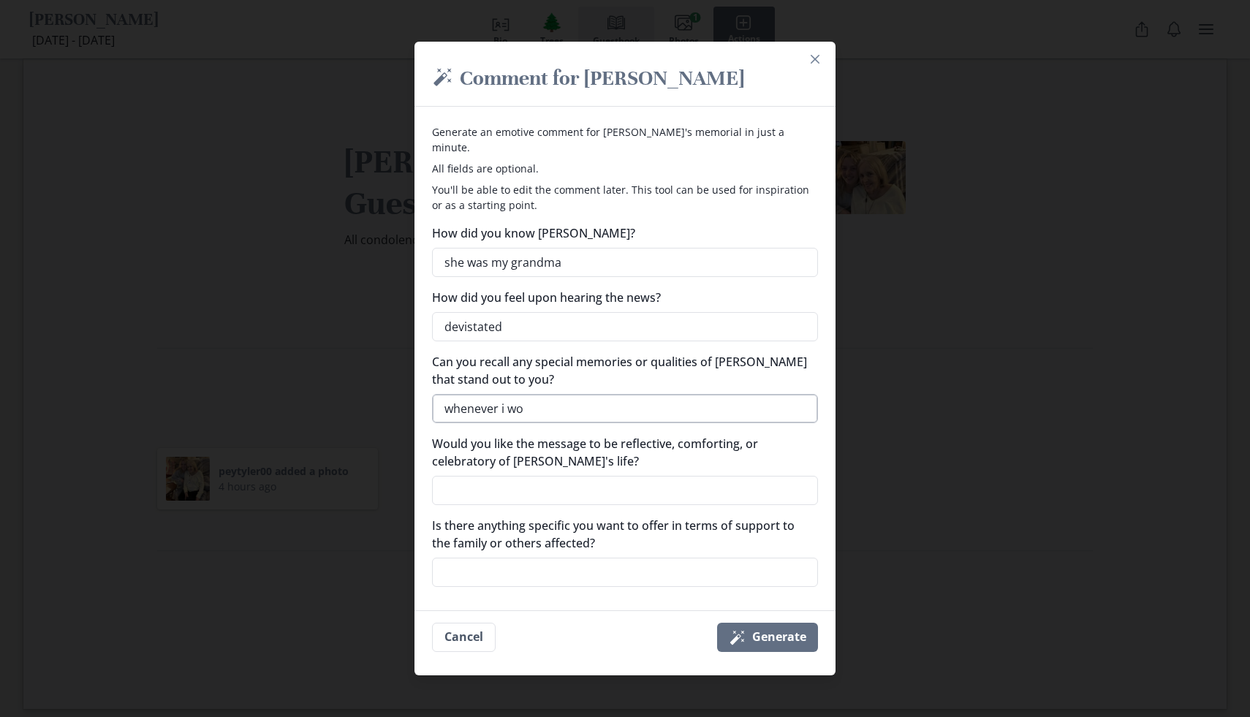
type textarea "x"
type textarea "whenever i woul"
type textarea "x"
type textarea "whenever i would"
type textarea "x"
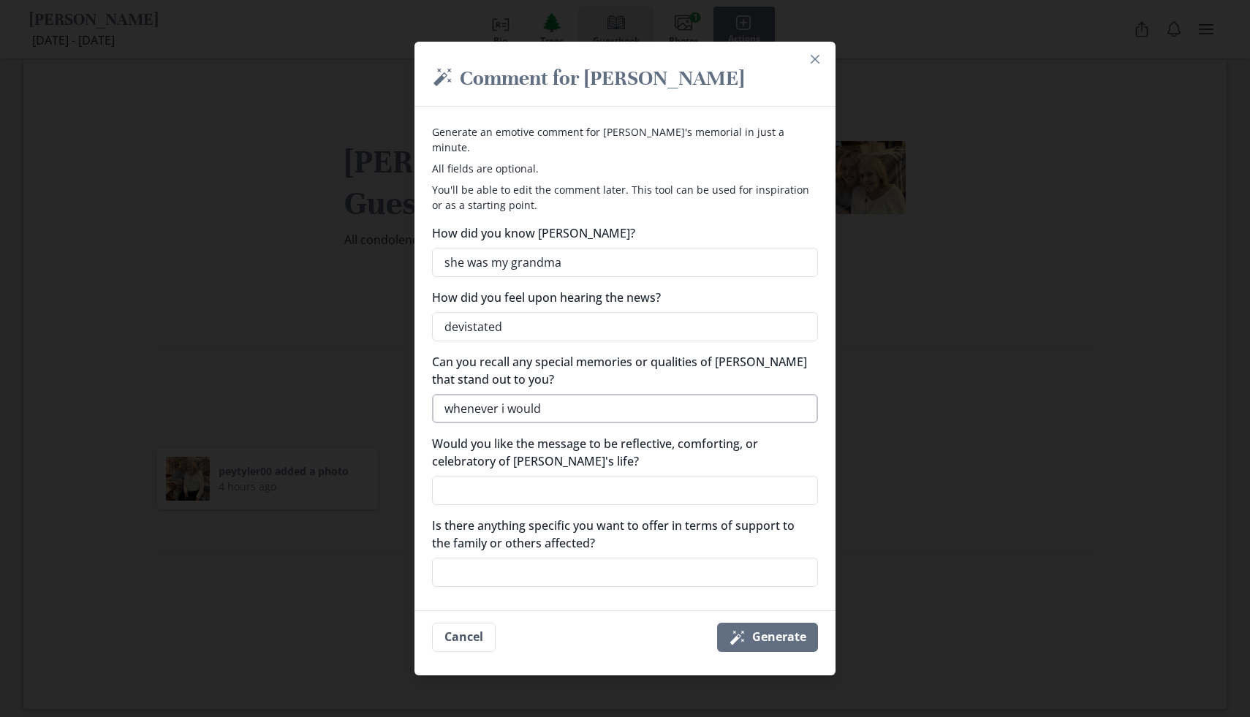
type textarea "whenever i would"
type textarea "x"
type textarea "whenever i would v"
type textarea "x"
type textarea "whenever i would vi"
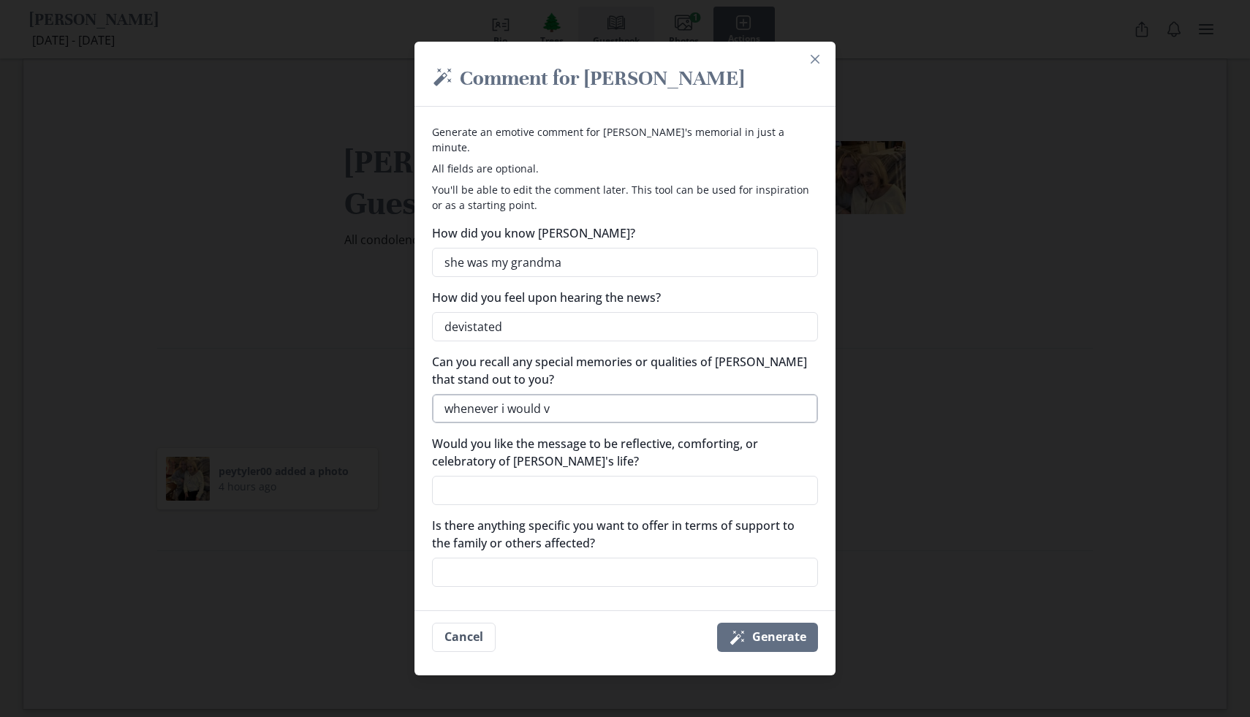
type textarea "x"
type textarea "whenever i would vis"
type textarea "x"
type textarea "whenever i would visi"
type textarea "x"
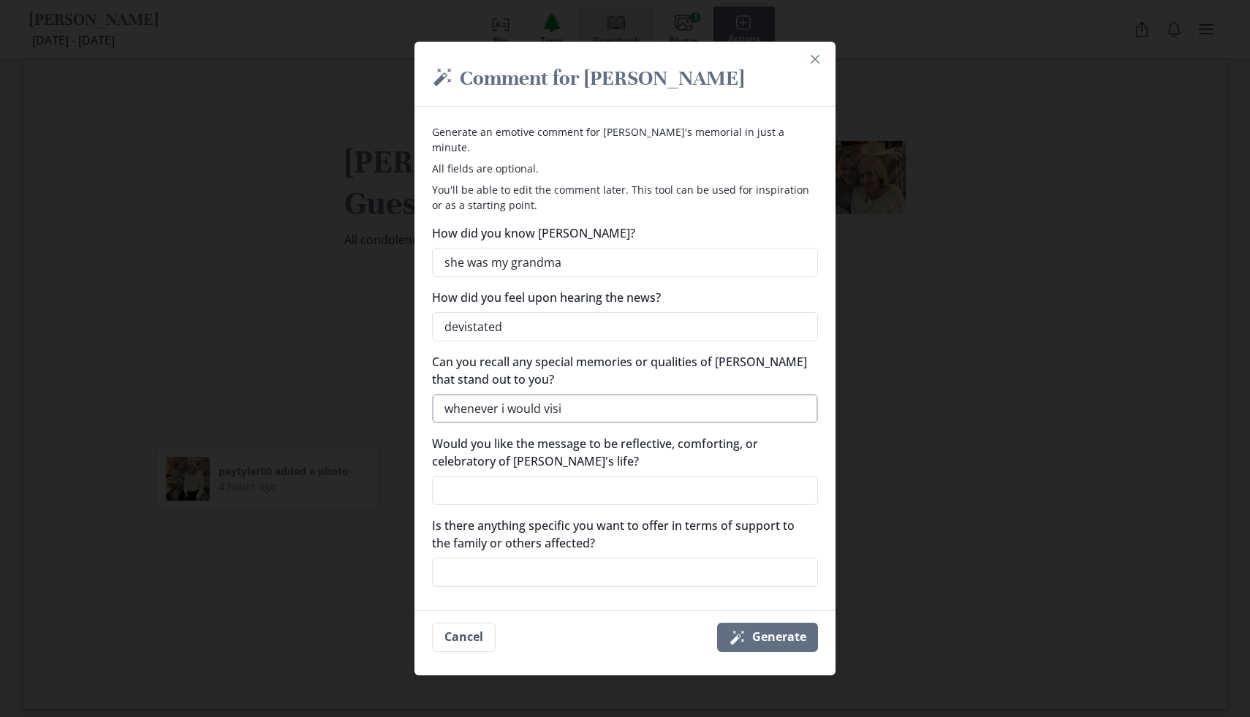
type textarea "whenever i would visit"
type textarea "x"
type textarea "whenever i would visit"
type textarea "x"
type textarea "whenever i would visit t"
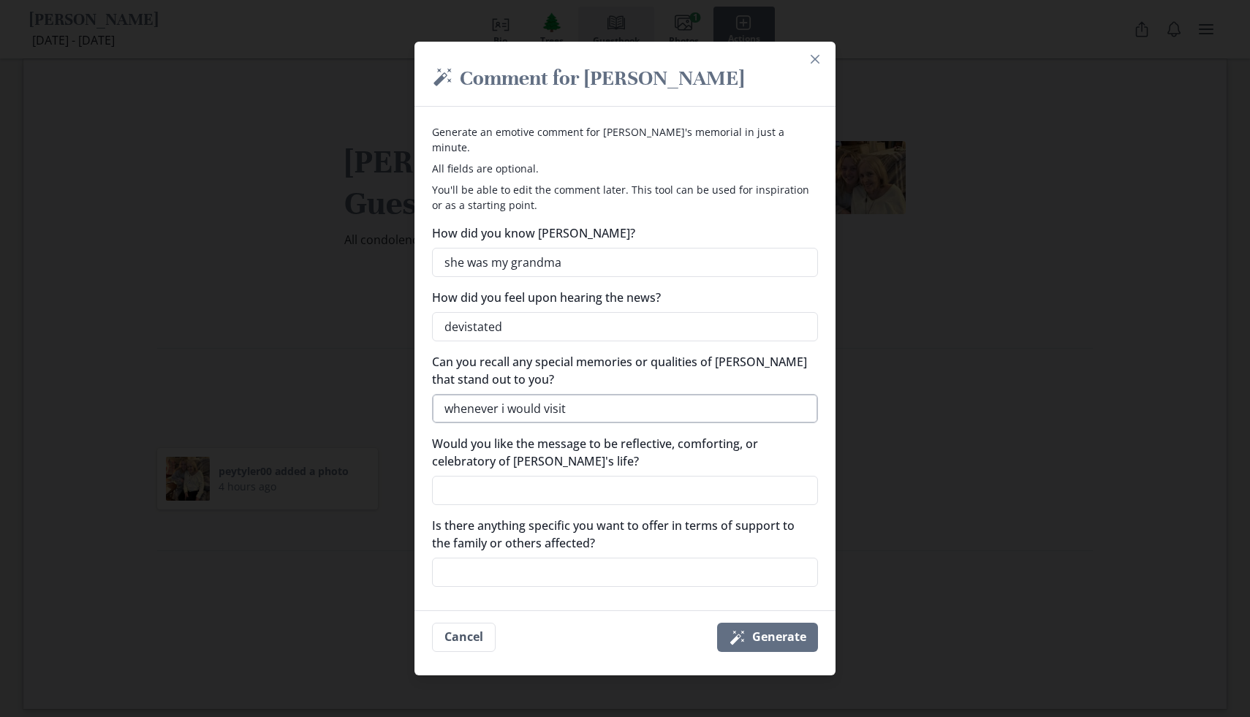
type textarea "x"
type textarea "whenever i would visit th"
type textarea "x"
type textarea "whenever i would visit the"
type textarea "x"
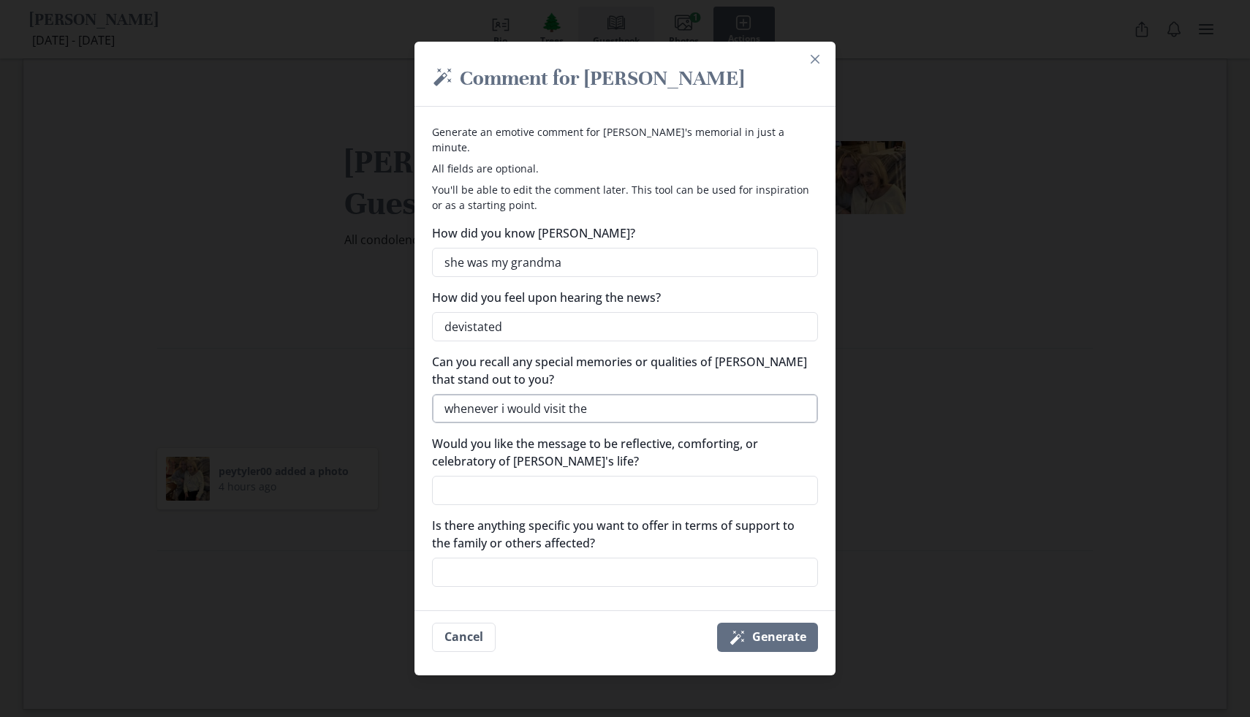
type textarea "whenever i would visit them"
type textarea "x"
type textarea "whenever i would visit them"
type textarea "x"
type textarea "whenever i would visit them"
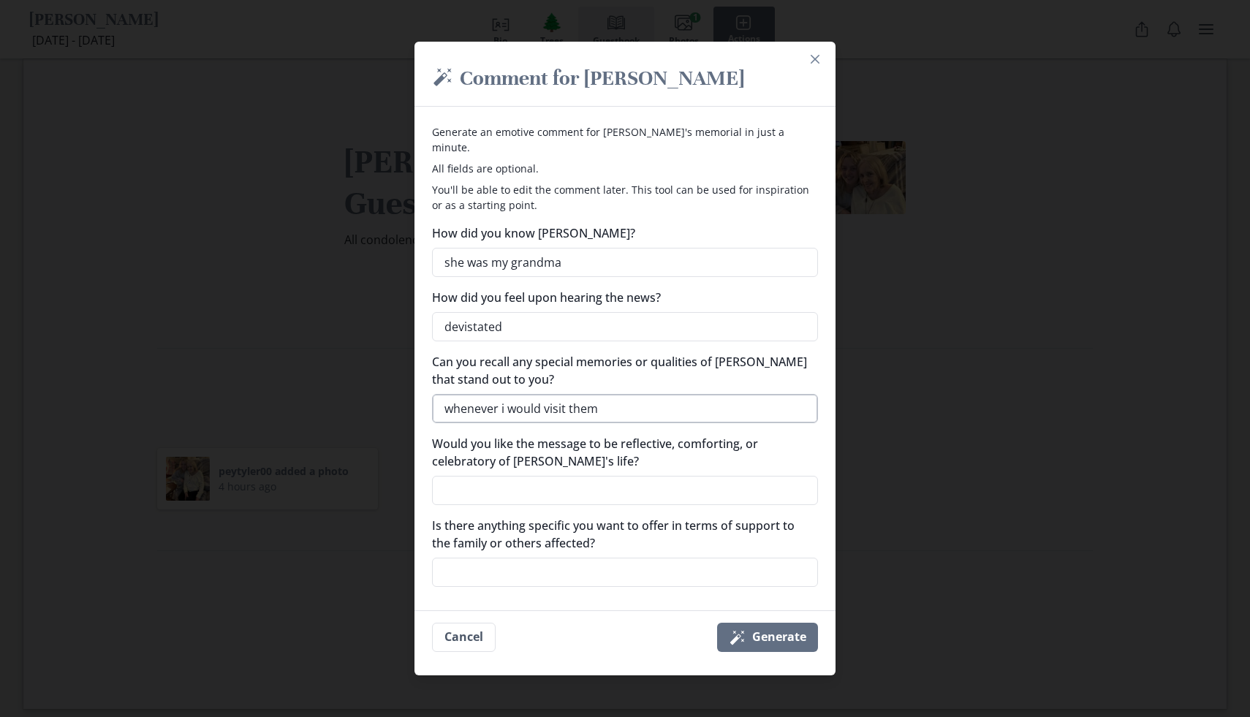
type textarea "x"
type textarea "whenever i would visit the"
type textarea "x"
type textarea "whenever i would visit th"
type textarea "x"
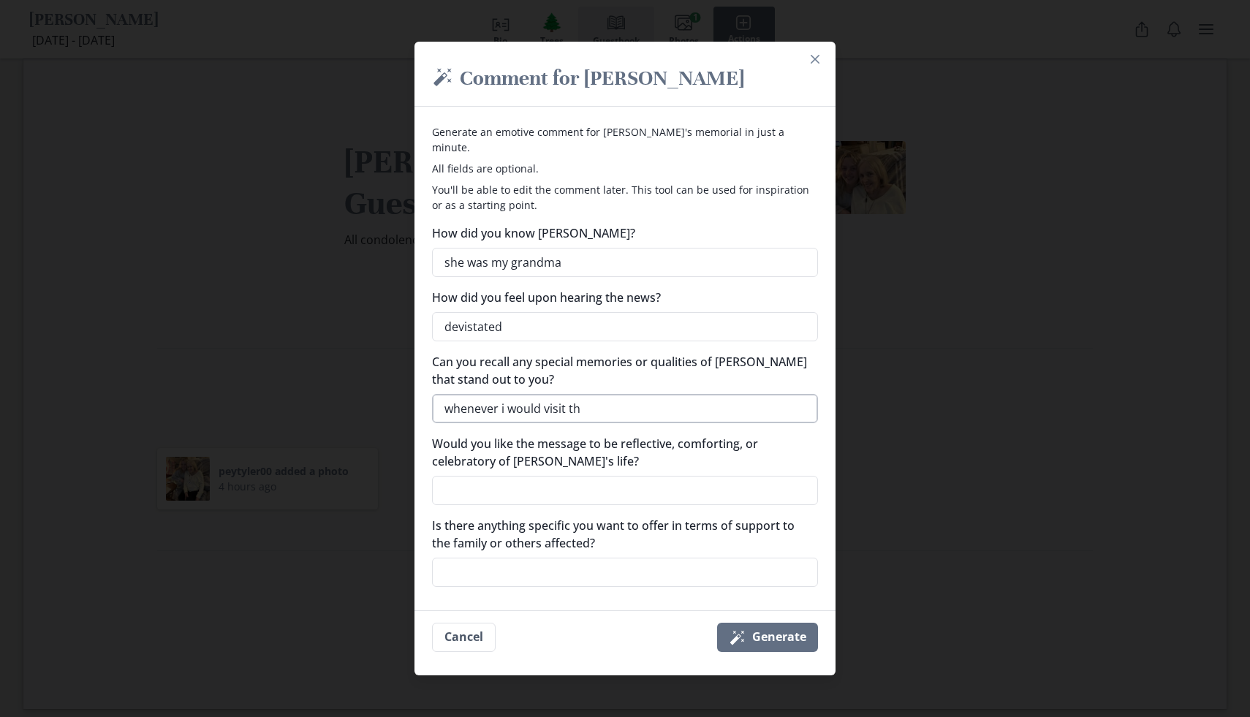
type textarea "whenever i would visit t"
type textarea "x"
type textarea "whenever i would visit"
type textarea "x"
type textarea "whenever i would visit f"
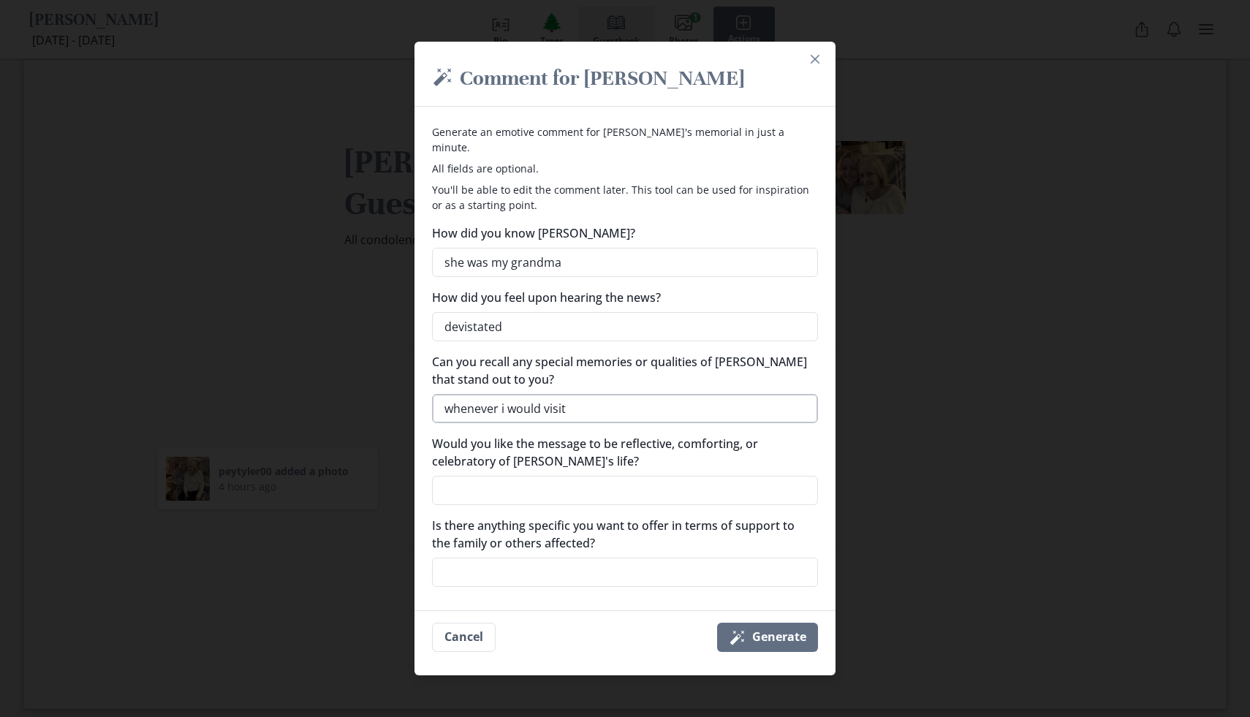
type textarea "x"
type textarea "whenever i would visit fr"
type textarea "x"
type textarea "whenever i would visit fro"
type textarea "x"
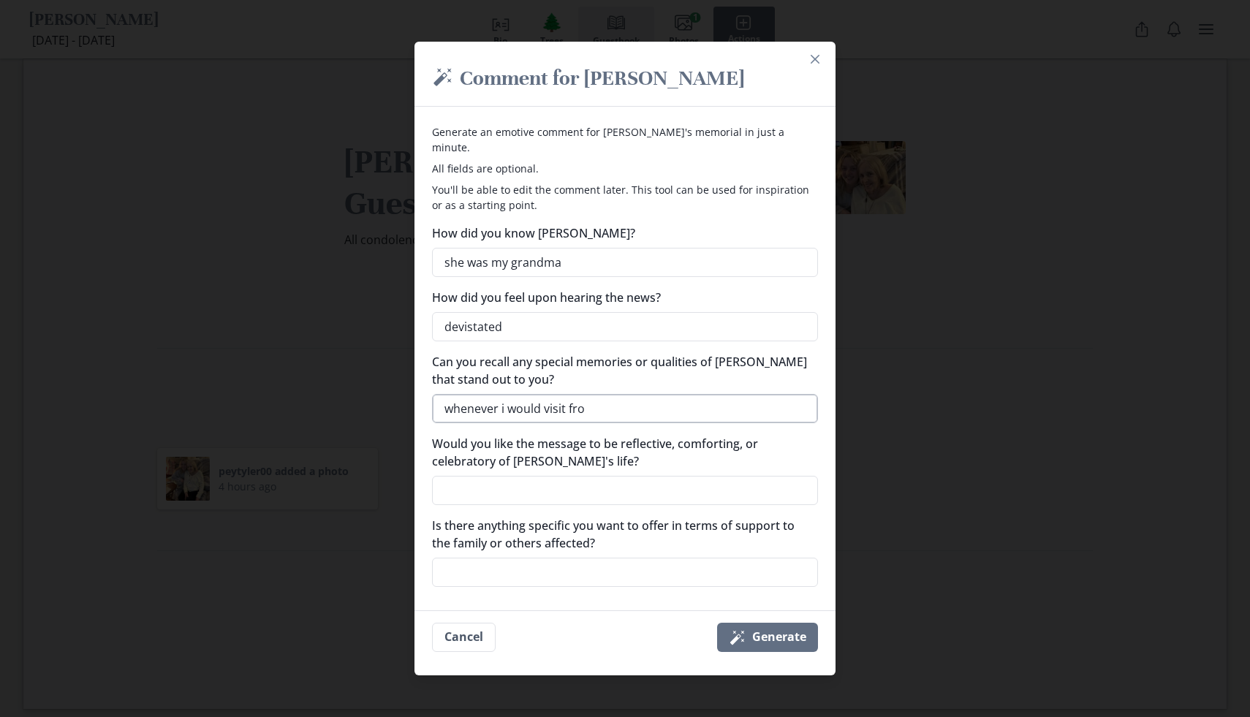
type textarea "whenever i would visit from"
type textarea "x"
type textarea "whenever i would visit from"
type textarea "x"
type textarea "whenever i would visit from c"
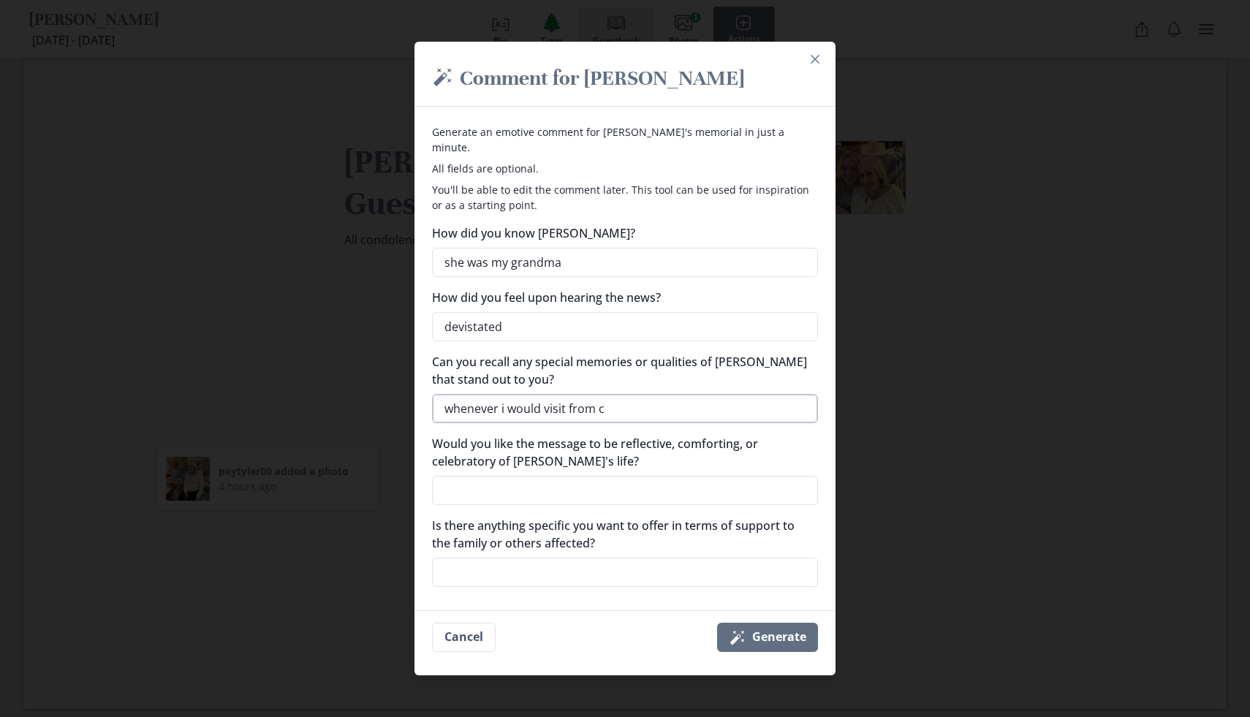
type textarea "x"
type textarea "whenever i would visit from co"
type textarea "x"
type textarea "whenever i would visit from col"
type textarea "x"
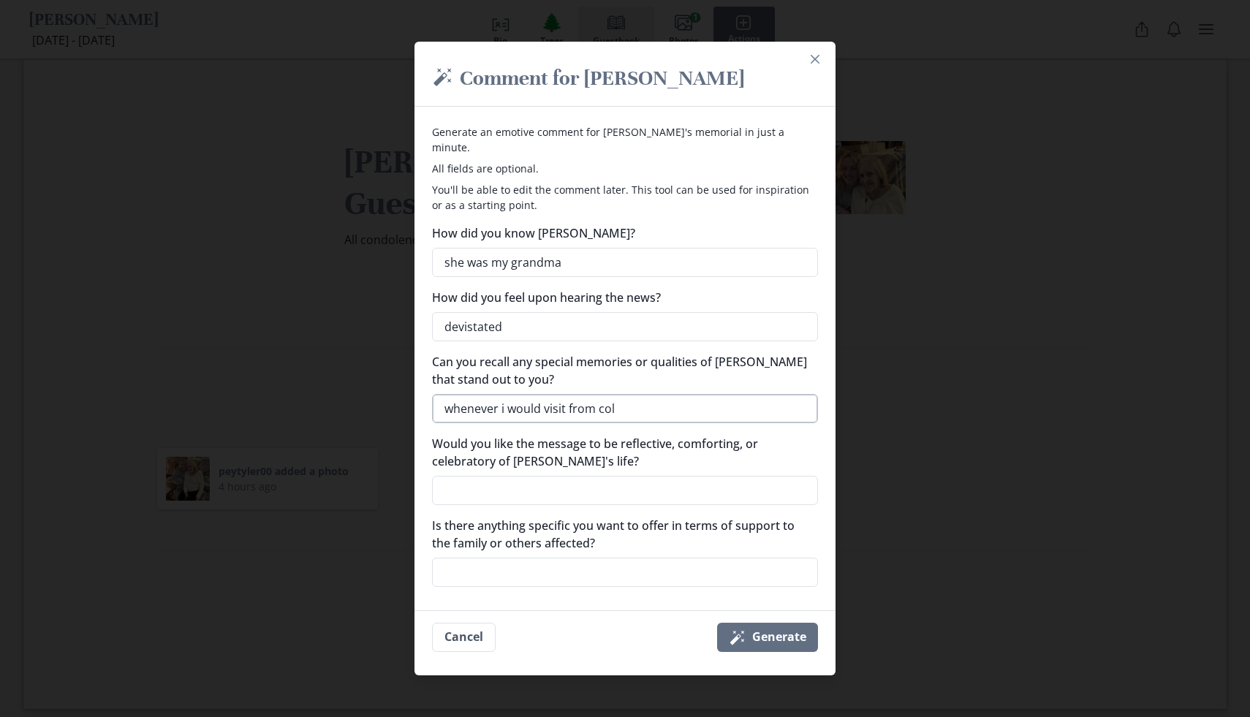
type textarea "whenever i would visit from coll"
type textarea "x"
type textarea "whenever i would visit from [GEOGRAPHIC_DATA]"
type textarea "x"
type textarea "whenever i would visit from [GEOGRAPHIC_DATA]"
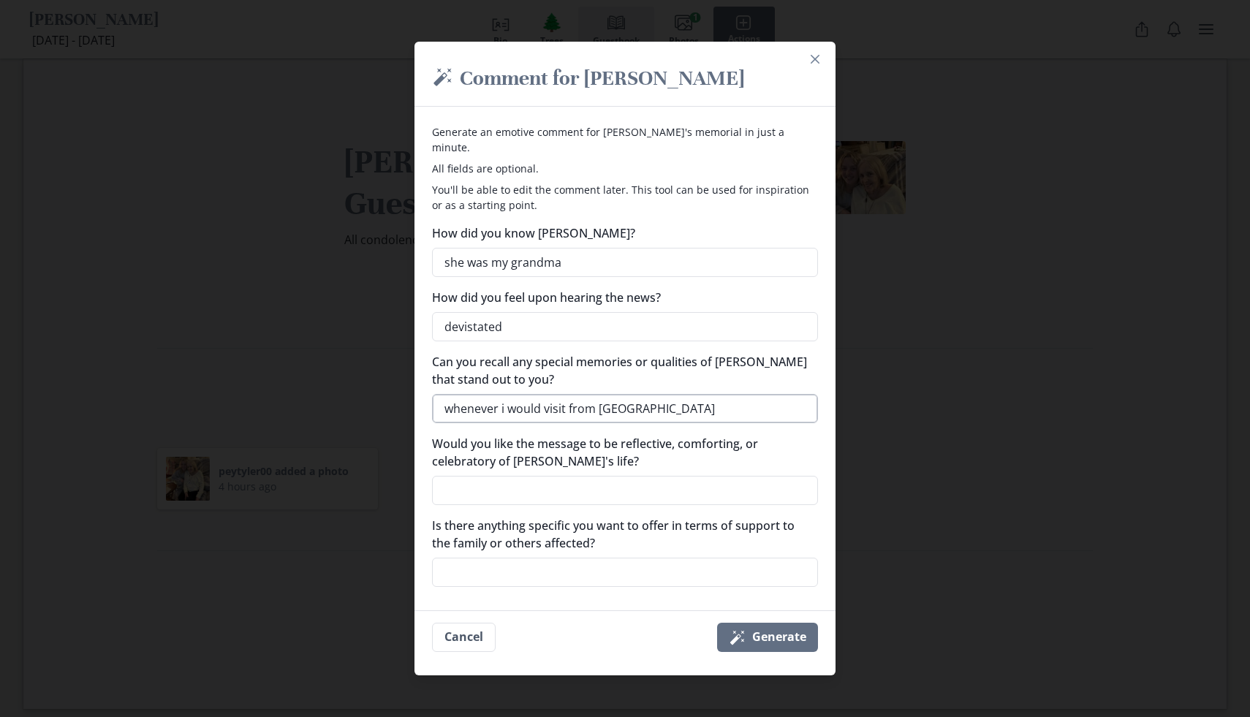
type textarea "x"
type textarea "whenever i would visit from college"
type textarea "x"
type textarea "whenever i would visit from college"
type textarea "x"
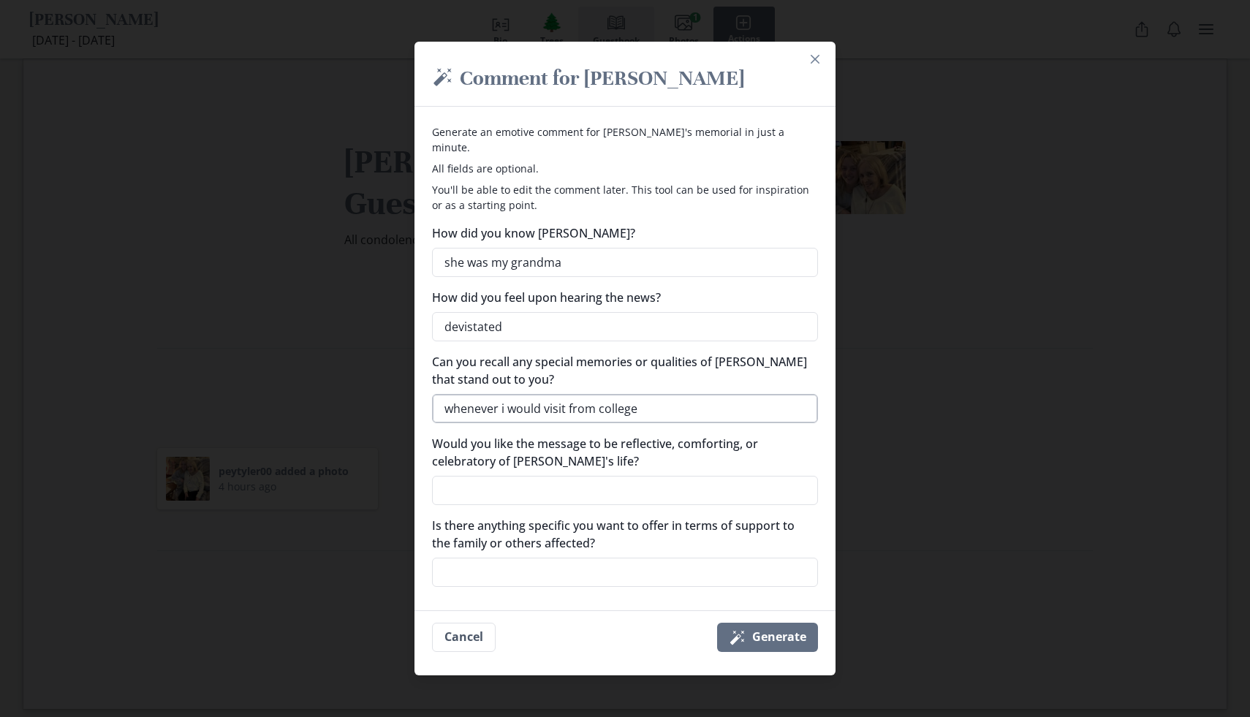
type textarea "whenever i would visit from college a"
type textarea "x"
type textarea "whenever i would visit from college an"
type textarea "x"
type textarea "whenever i would visit from college and"
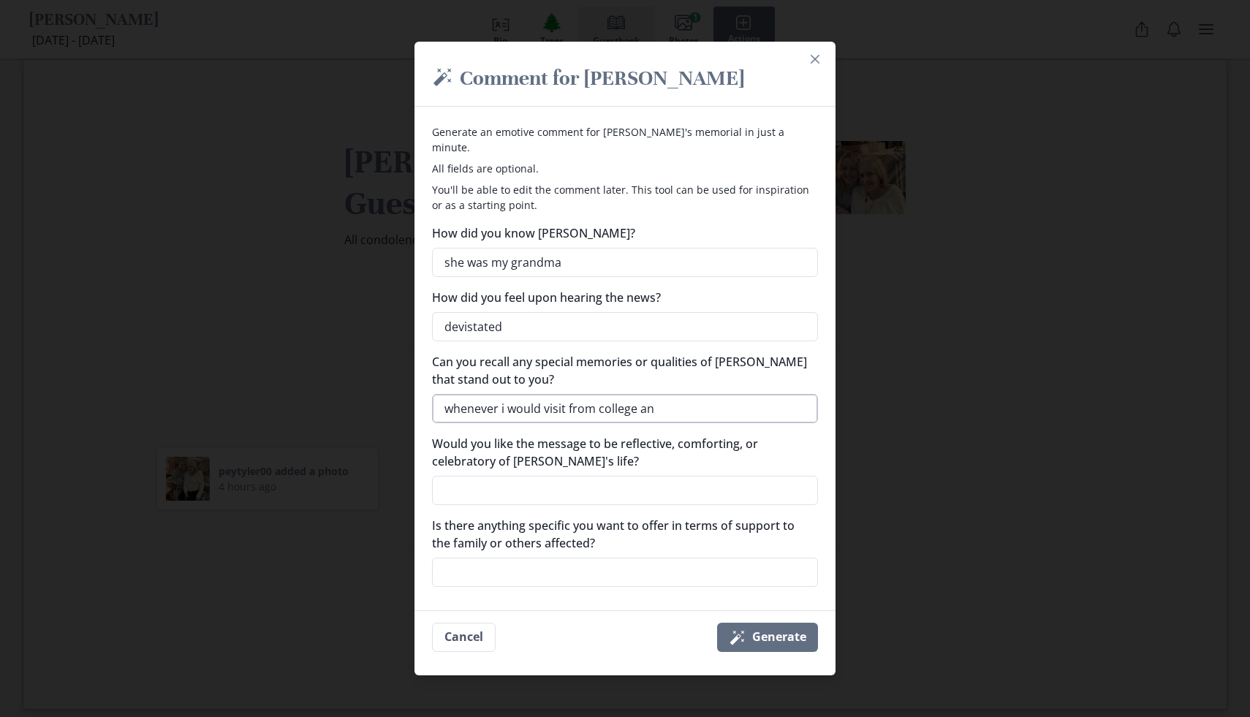
type textarea "x"
type textarea "whenever i would visit from college and"
type textarea "x"
type textarea "whenever i would visit from college and w"
type textarea "x"
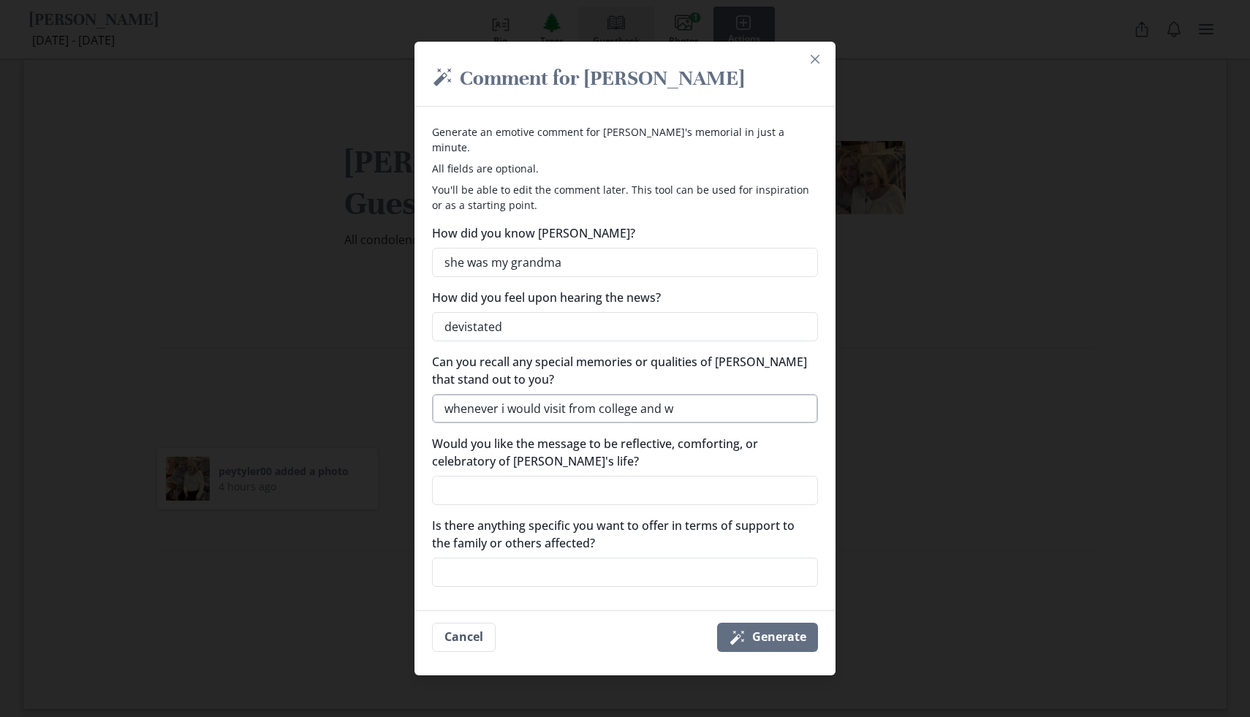
type textarea "whenever i would visit from college and we"
type textarea "x"
type textarea "whenever i would visit from college and wed"
type textarea "x"
type textarea "whenever i would visit from college and wed"
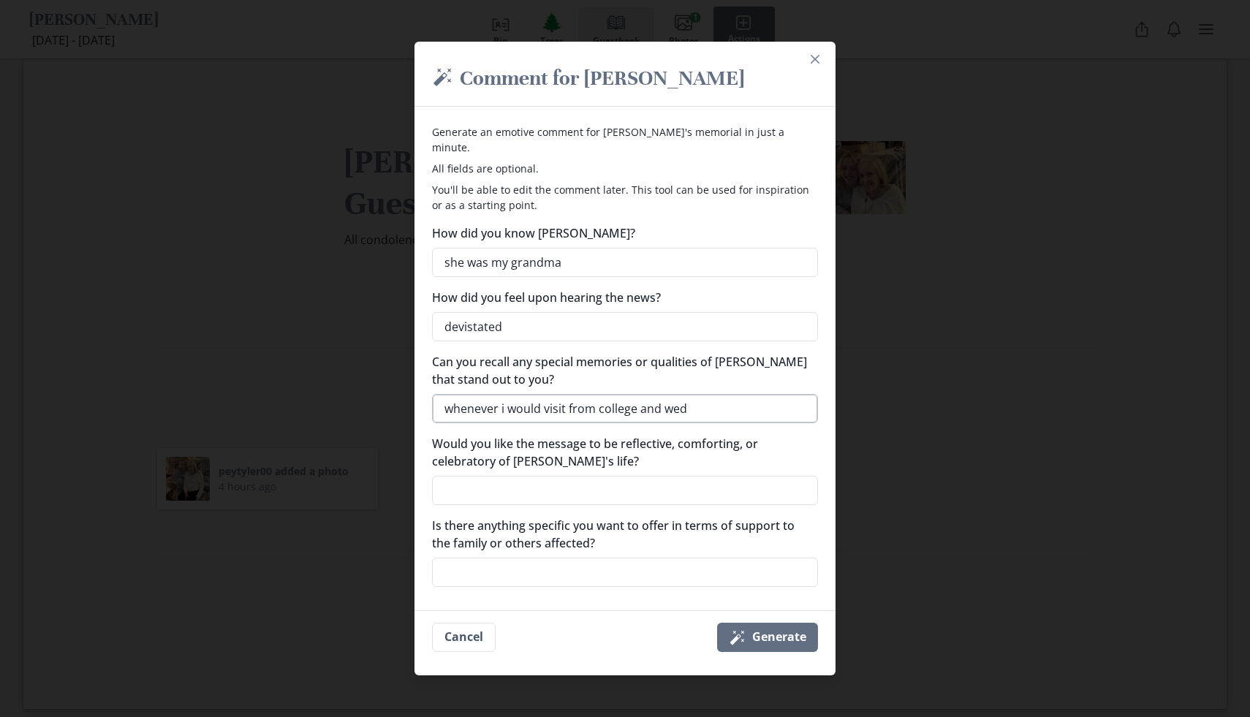
type textarea "x"
type textarea "whenever i would visit from college and wed"
type textarea "x"
type textarea "whenever i would visit from college and we"
type textarea "x"
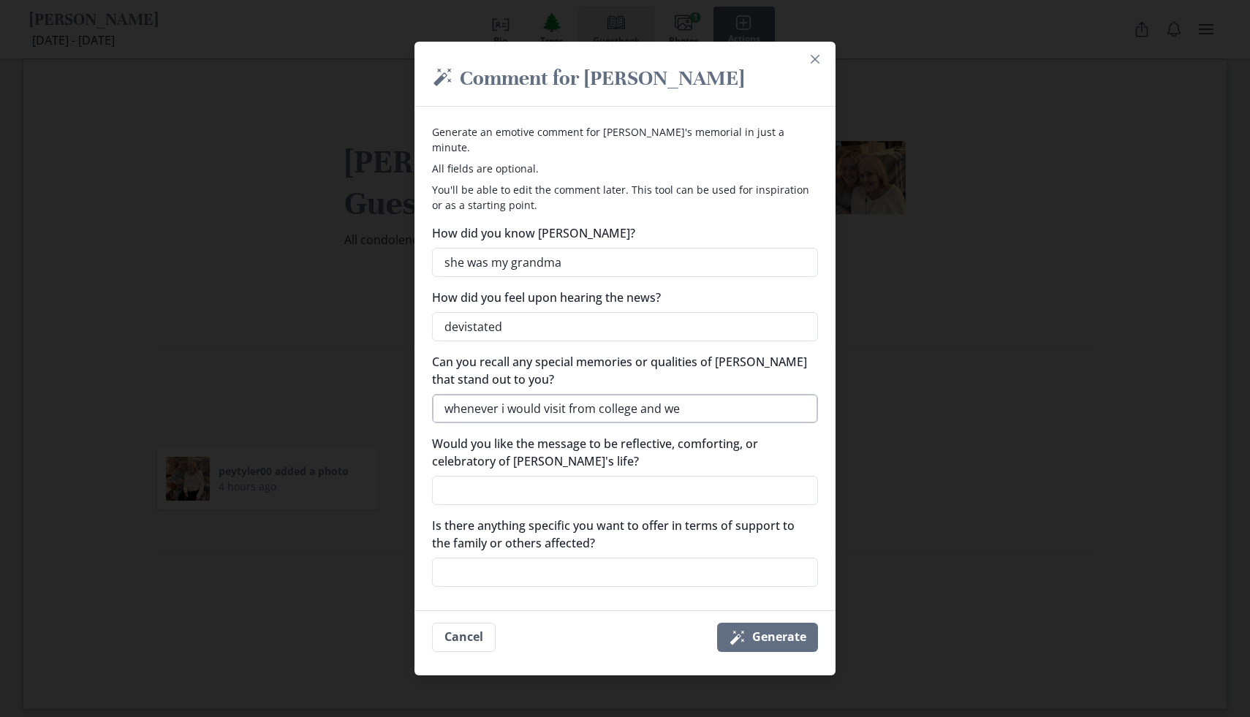
type textarea "whenever i would visit from college and w"
type textarea "x"
type textarea "whenever i would visit from college and"
type textarea "x"
type textarea "whenever i would visit from college and"
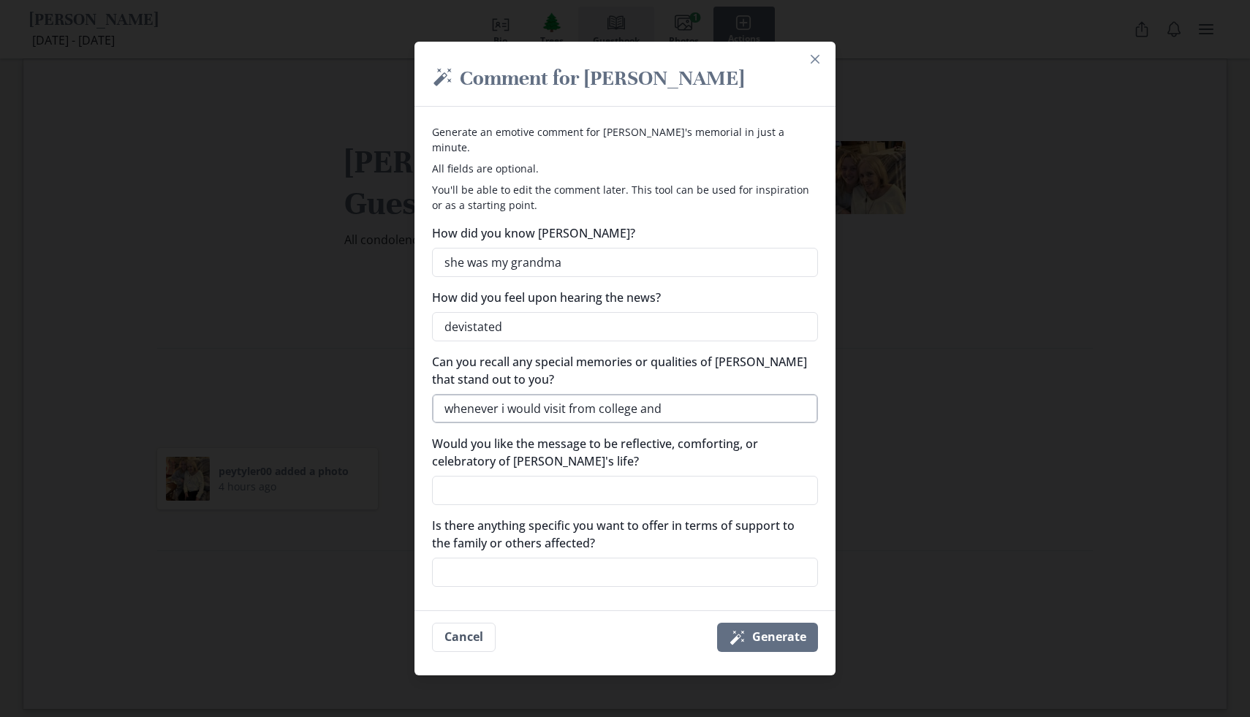
type textarea "x"
type textarea "whenever i would visit from college an"
type textarea "x"
type textarea "whenever i would visit from college a"
type textarea "x"
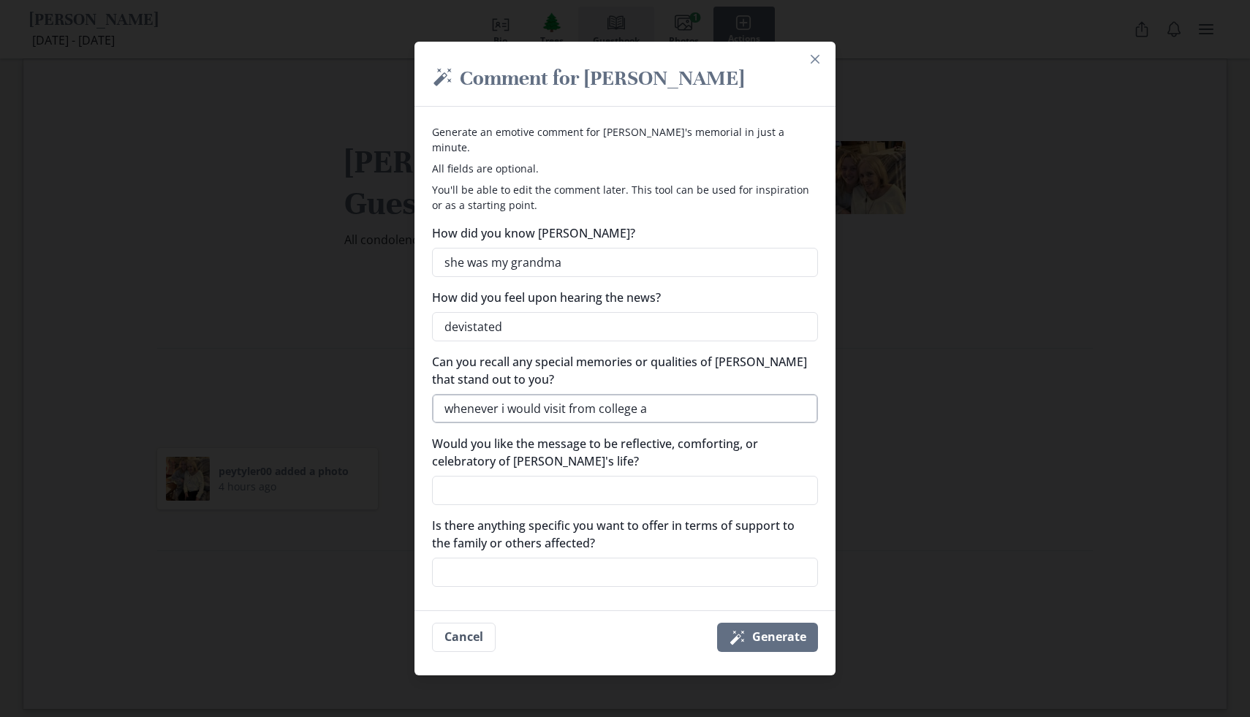
type textarea "whenever i would visit from college"
type textarea "x"
type textarea "whenever i would visit from college"
type textarea "x"
click at [573, 480] on textarea "Would you like the message to be reflective, comforting, or celebratory of [PER…" at bounding box center [625, 490] width 386 height 29
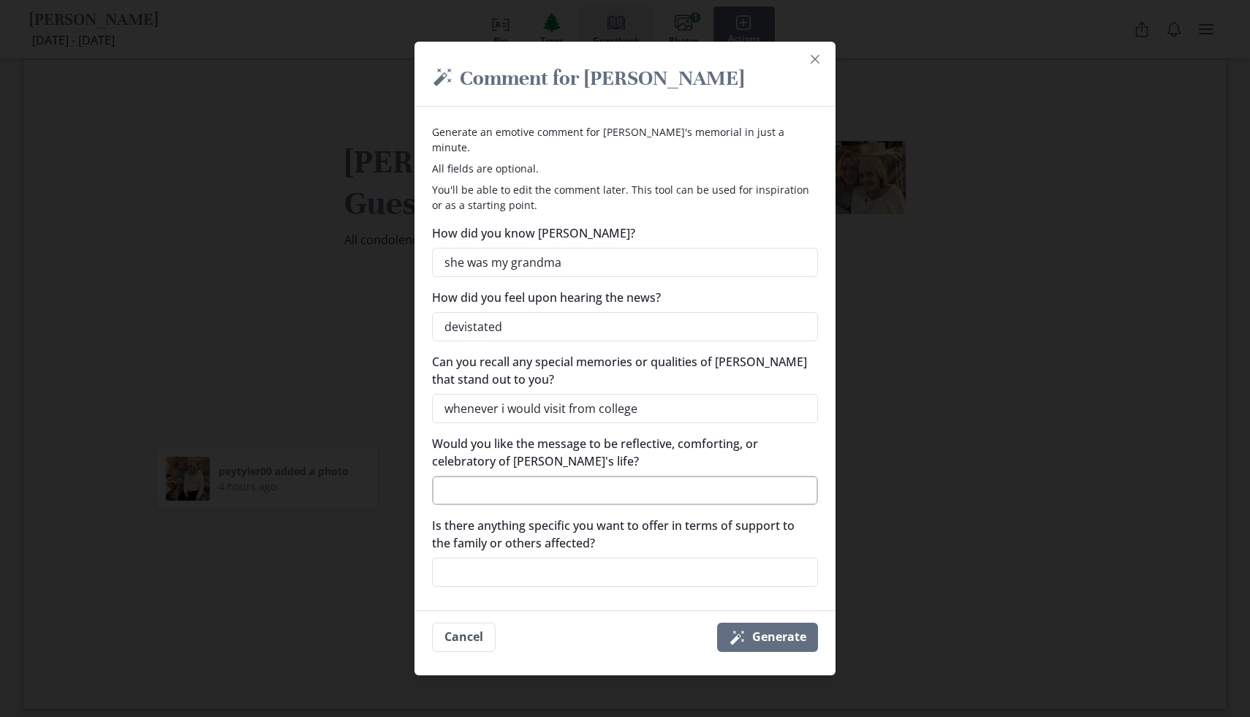
type textarea "c"
type textarea "x"
type textarea "co"
type textarea "x"
click at [561, 558] on textarea "Is there anything specific you want to offer in terms of support to the family …" at bounding box center [625, 572] width 386 height 29
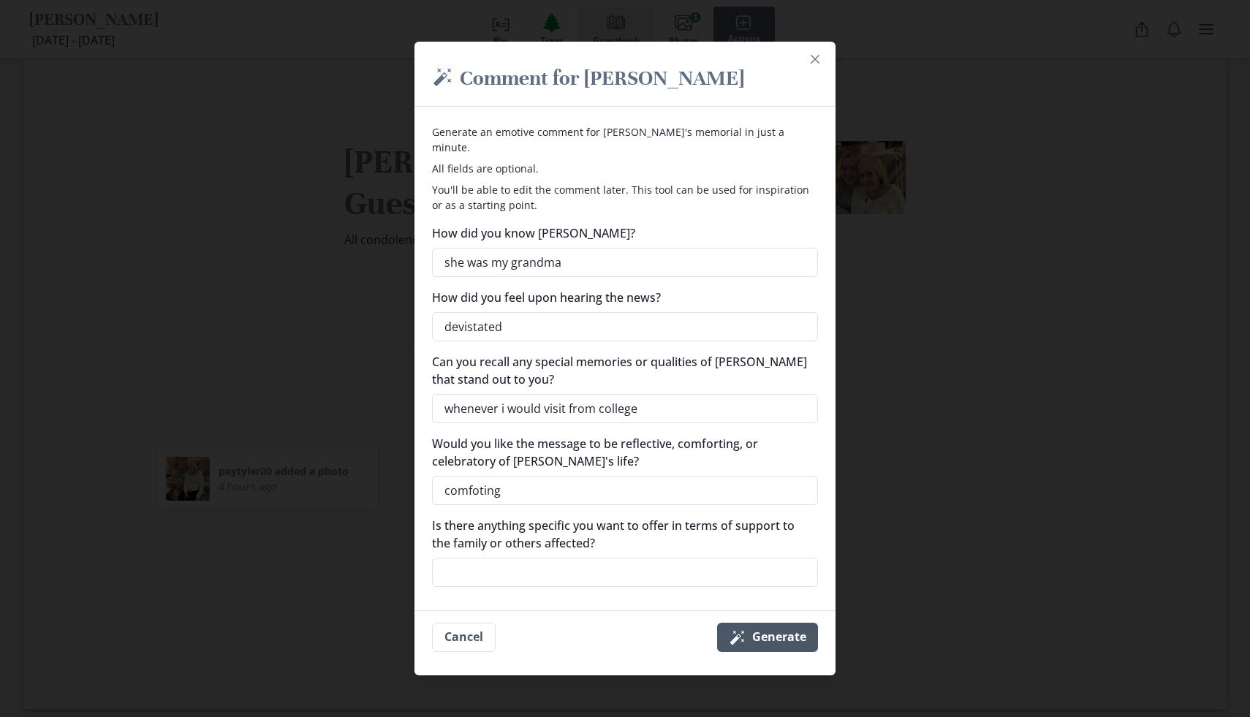
click at [745, 629] on icon "Magic wand" at bounding box center [738, 638] width 18 height 18
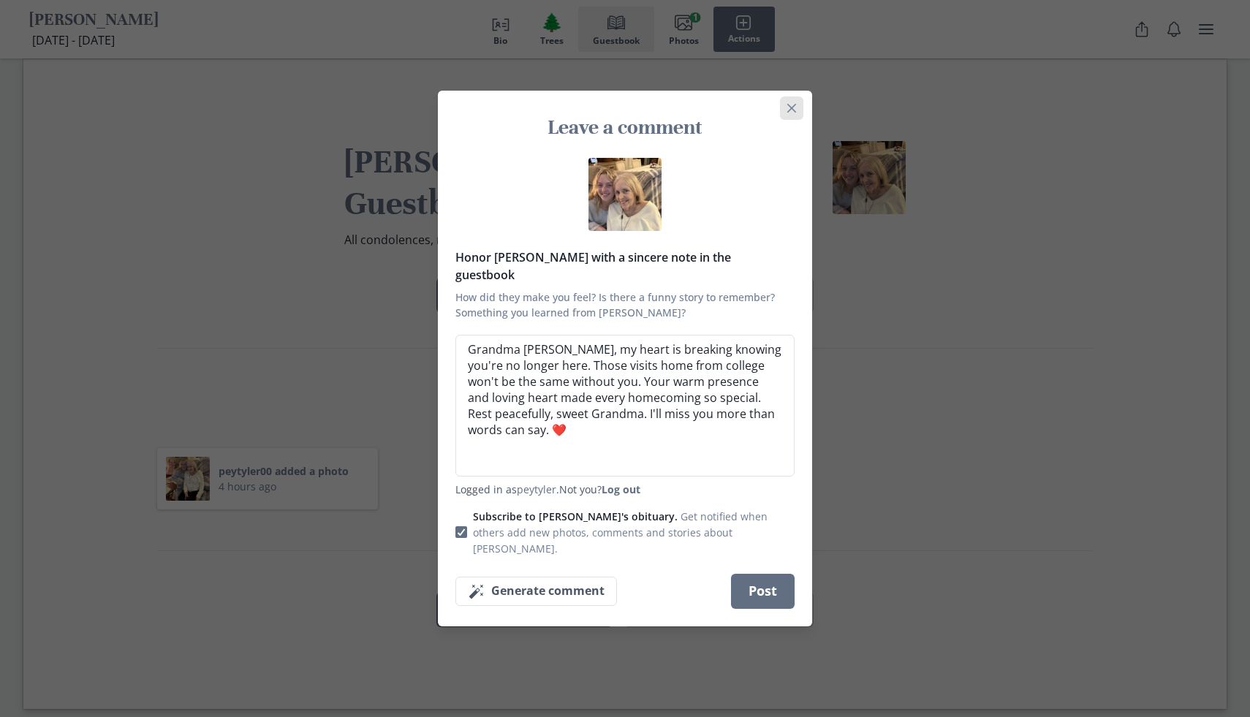
click at [788, 113] on icon "Close" at bounding box center [791, 108] width 9 height 9
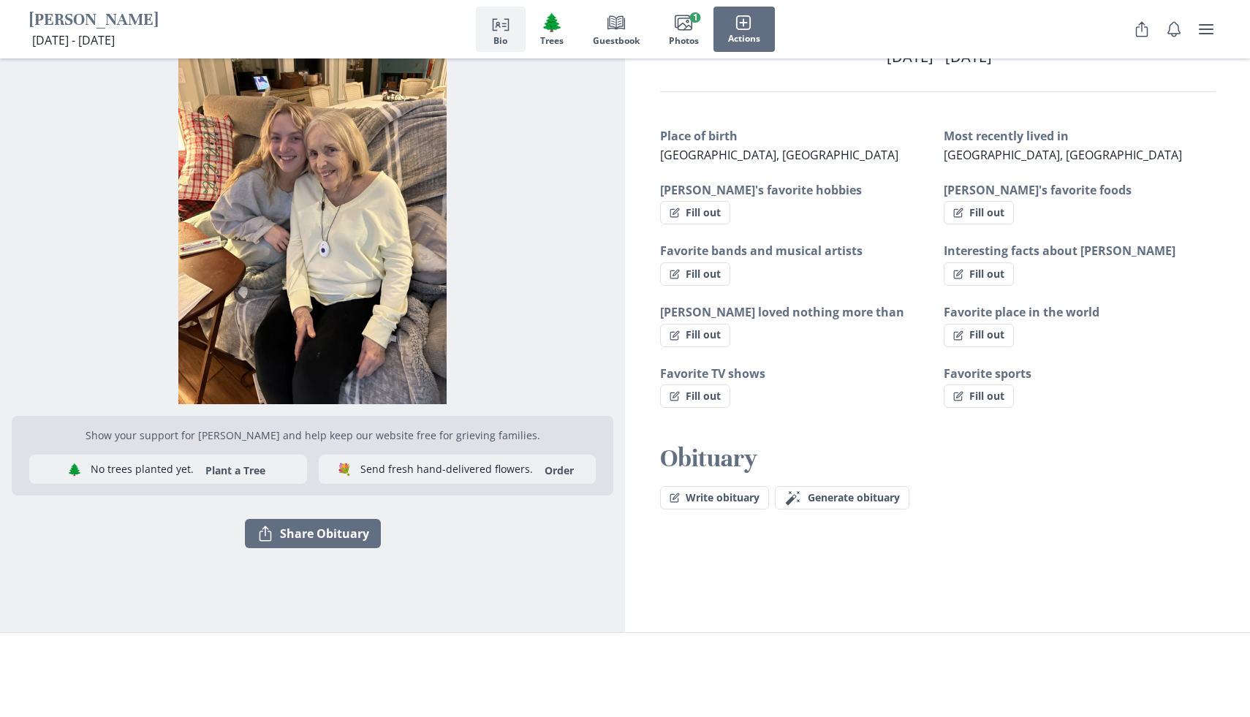
scroll to position [0, 0]
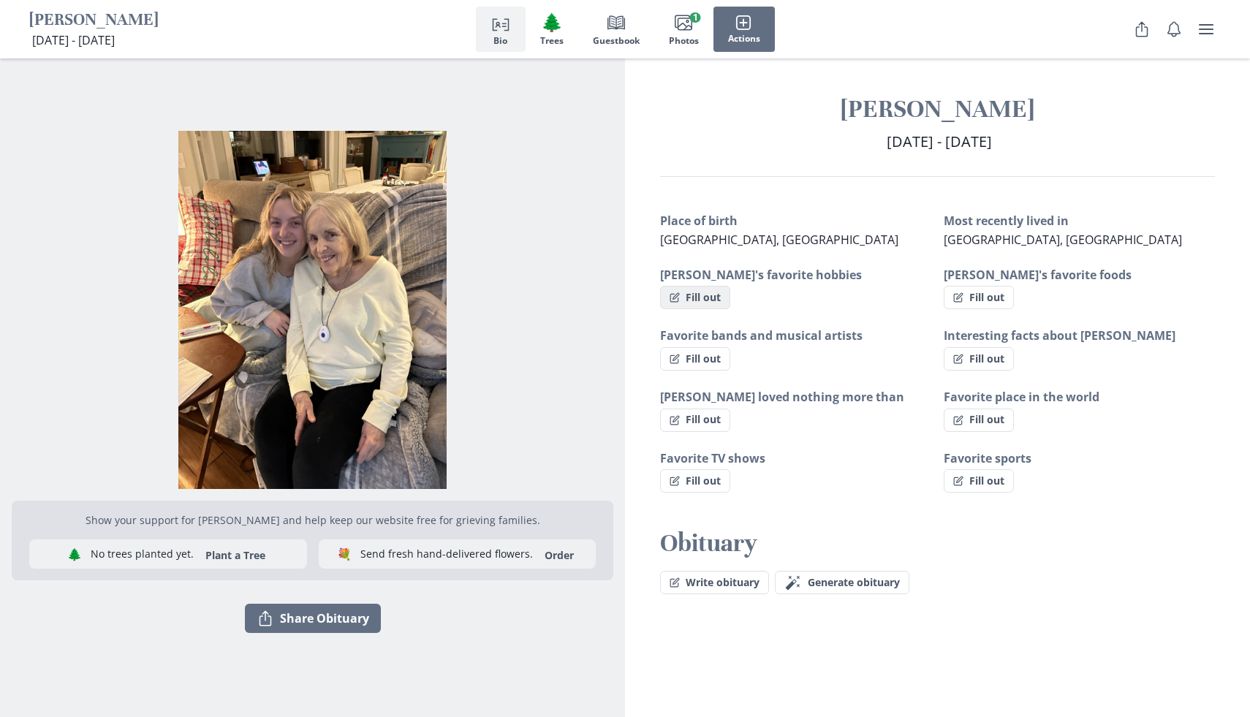
click at [702, 303] on button "Fill out" at bounding box center [695, 297] width 70 height 23
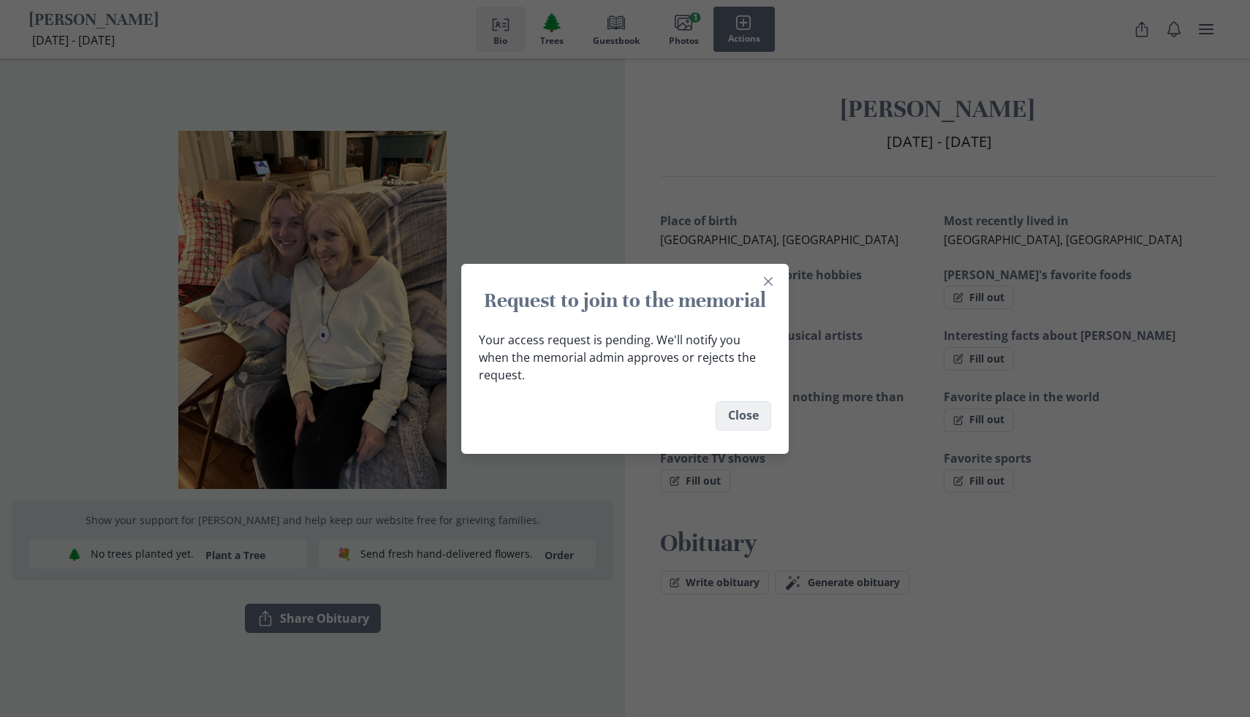
click at [737, 414] on button "Close" at bounding box center [744, 415] width 56 height 29
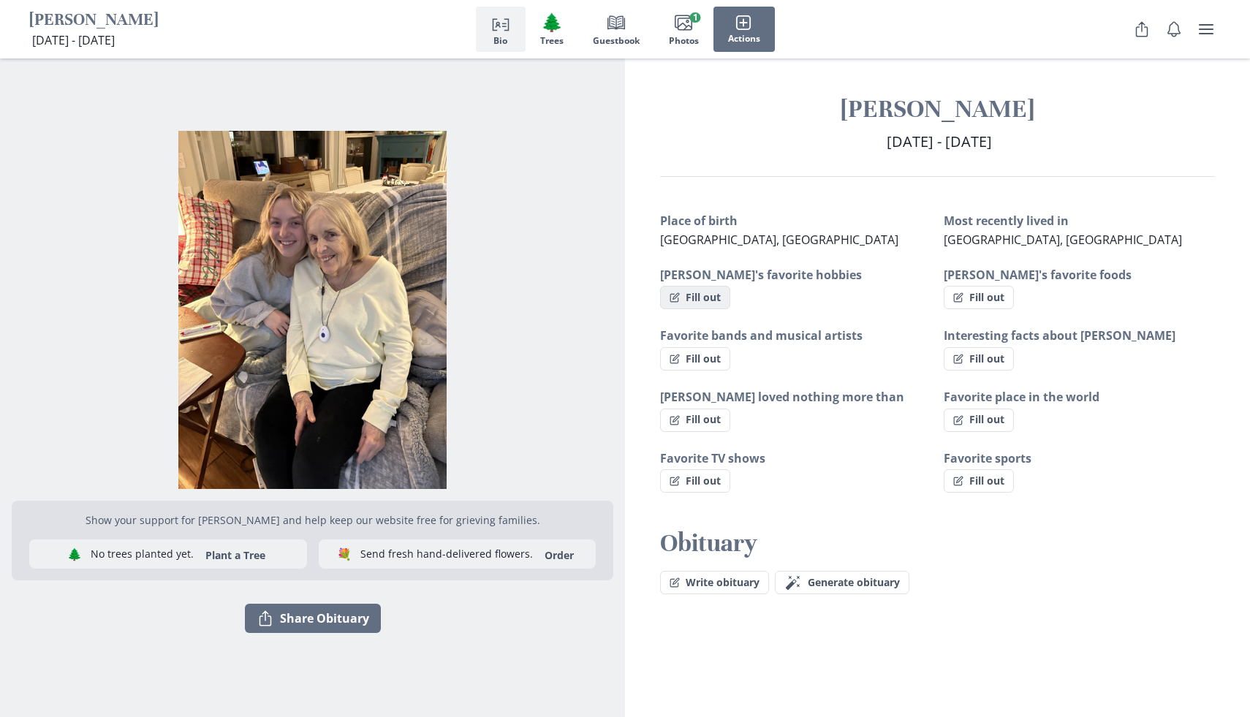
click at [688, 295] on button "Fill out" at bounding box center [695, 297] width 70 height 23
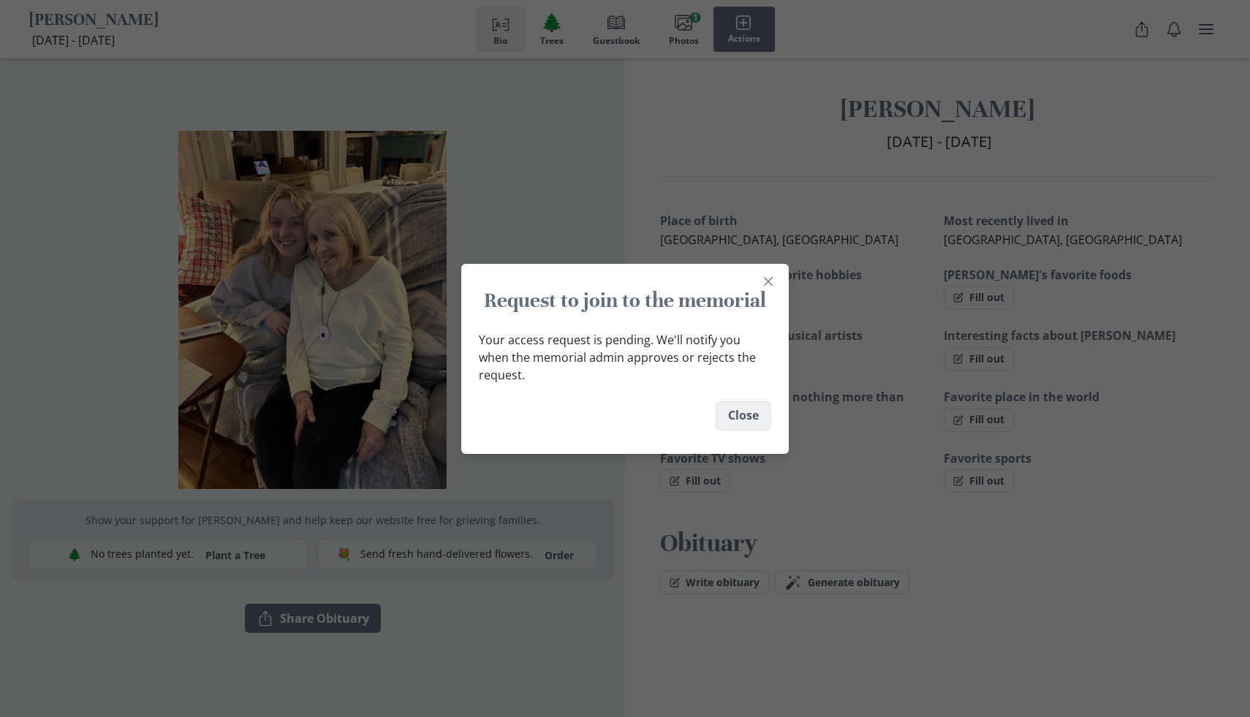
click at [736, 406] on button "Close" at bounding box center [744, 415] width 56 height 29
